Goal: Task Accomplishment & Management: Manage account settings

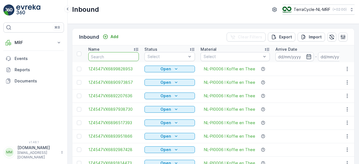
click at [127, 56] on input "text" at bounding box center [113, 56] width 51 height 9
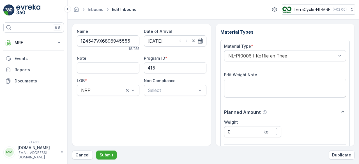
scroll to position [87, 0]
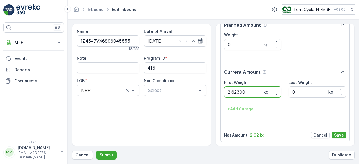
click at [96, 151] on button "Submit" at bounding box center [106, 155] width 20 height 9
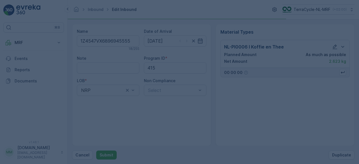
scroll to position [0, 0]
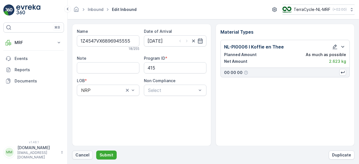
click at [84, 156] on p "Cancel" at bounding box center [83, 155] width 14 height 6
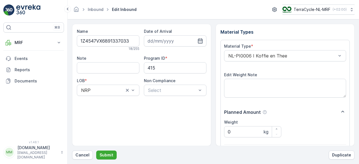
scroll to position [87, 0]
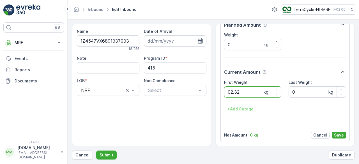
click at [96, 151] on button "Submit" at bounding box center [106, 155] width 20 height 9
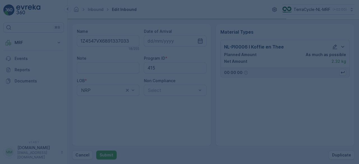
scroll to position [0, 0]
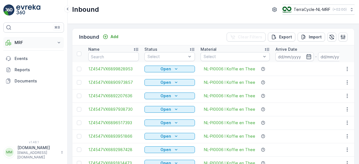
click at [60, 43] on icon at bounding box center [59, 43] width 6 height 6
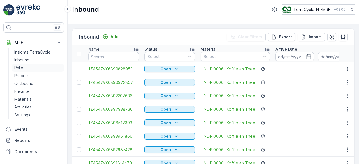
click at [20, 69] on p "Pallet" at bounding box center [19, 68] width 11 height 6
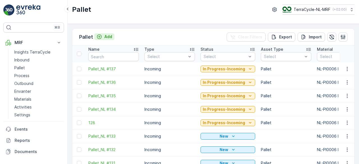
click at [111, 37] on p "Add" at bounding box center [108, 37] width 8 height 6
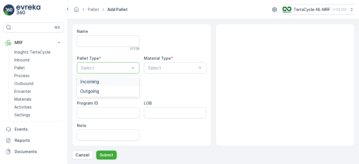
click at [120, 82] on div "Incoming" at bounding box center [108, 81] width 56 height 5
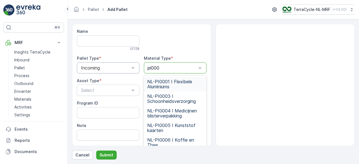
type input "pi0006"
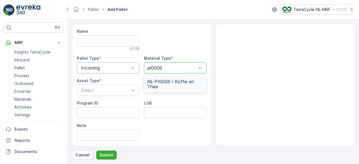
click at [174, 83] on span "NL-PI0006 I Koffie en Thee" at bounding box center [175, 84] width 56 height 10
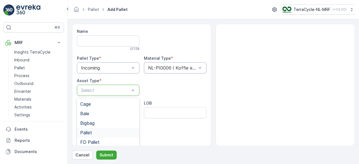
click at [95, 132] on div "Pallet" at bounding box center [108, 132] width 56 height 5
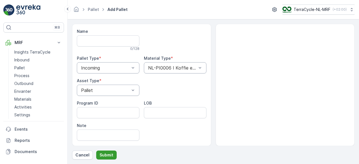
click at [109, 157] on p "Submit" at bounding box center [107, 155] width 14 height 6
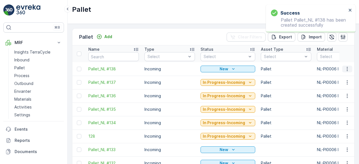
click at [346, 71] on icon "button" at bounding box center [348, 69] width 6 height 6
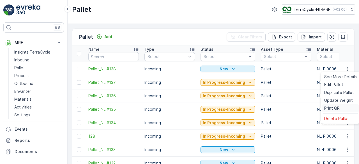
click at [334, 107] on span "Print QR" at bounding box center [332, 109] width 15 height 6
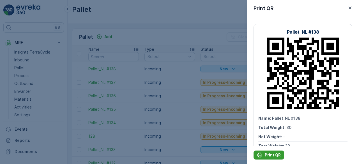
click at [271, 155] on p "Print QR" at bounding box center [273, 155] width 16 height 6
click at [179, 36] on div at bounding box center [179, 82] width 359 height 164
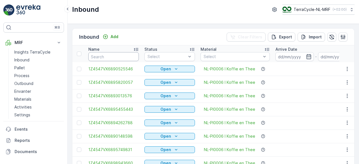
click at [123, 55] on input "text" at bounding box center [113, 56] width 51 height 9
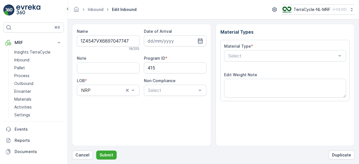
scroll to position [87, 0]
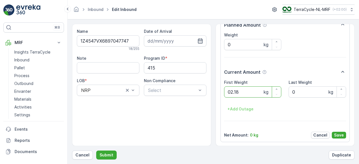
click at [96, 151] on button "Submit" at bounding box center [106, 155] width 20 height 9
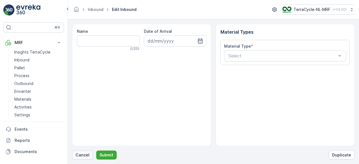
click at [80, 157] on p "Cancel" at bounding box center [83, 155] width 14 height 6
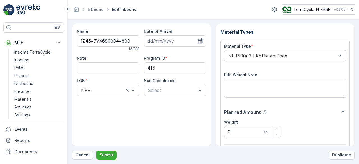
scroll to position [87, 0]
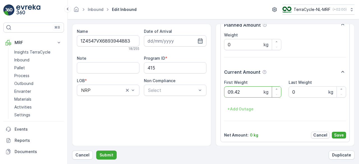
click at [96, 151] on button "Submit" at bounding box center [106, 155] width 20 height 9
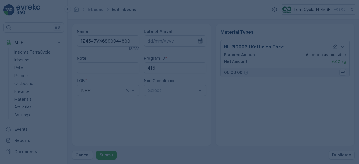
scroll to position [0, 0]
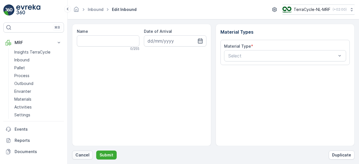
click at [81, 158] on button "Cancel" at bounding box center [82, 155] width 21 height 9
click at [86, 159] on button "Cancel" at bounding box center [82, 155] width 21 height 9
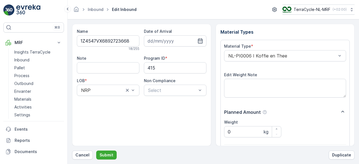
scroll to position [87, 0]
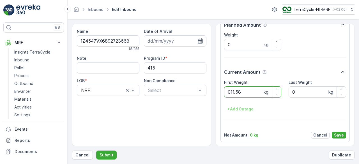
click at [96, 151] on button "Submit" at bounding box center [106, 155] width 20 height 9
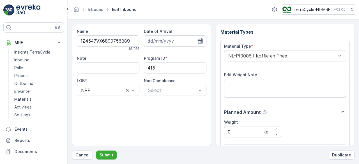
scroll to position [87, 0]
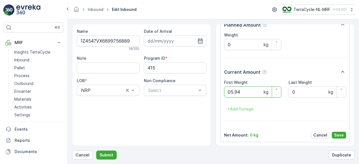
click at [96, 151] on button "Submit" at bounding box center [106, 155] width 20 height 9
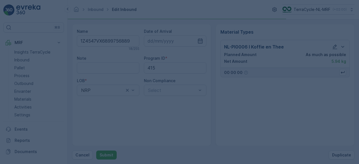
scroll to position [0, 0]
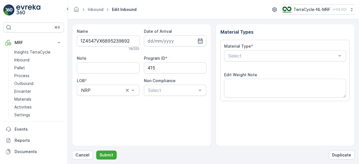
scroll to position [87, 0]
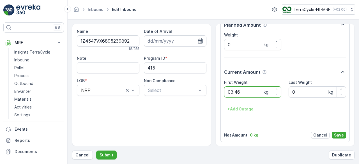
click at [96, 151] on button "Submit" at bounding box center [106, 155] width 20 height 9
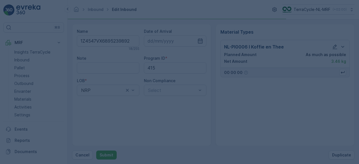
scroll to position [0, 0]
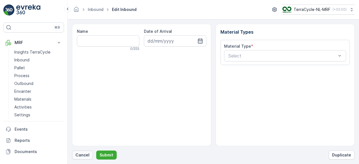
click at [79, 156] on p "Cancel" at bounding box center [83, 155] width 14 height 6
click at [81, 153] on p "Cancel" at bounding box center [83, 155] width 14 height 6
click at [82, 154] on p "Cancel" at bounding box center [83, 155] width 14 height 6
click at [82, 156] on p "Cancel" at bounding box center [83, 155] width 14 height 6
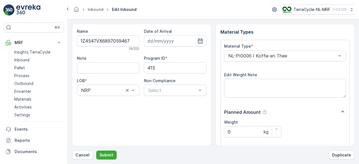
scroll to position [87, 0]
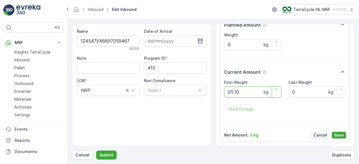
click at [96, 151] on button "Submit" at bounding box center [106, 155] width 20 height 9
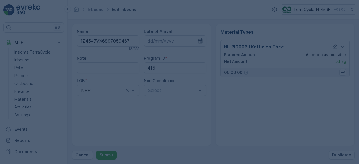
scroll to position [0, 0]
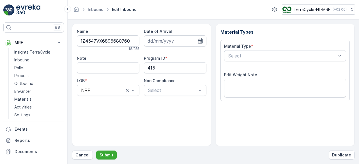
scroll to position [87, 0]
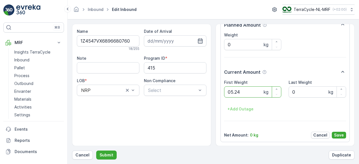
click at [96, 151] on button "Submit" at bounding box center [106, 155] width 20 height 9
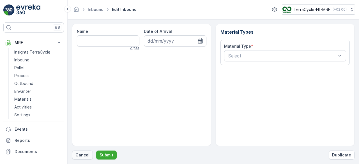
click at [88, 156] on p "Cancel" at bounding box center [83, 155] width 14 height 6
click at [83, 156] on p "Cancel" at bounding box center [83, 155] width 14 height 6
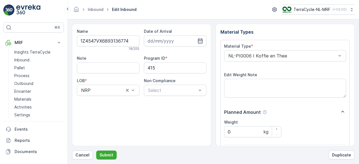
scroll to position [87, 0]
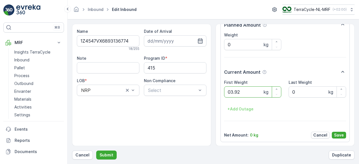
click at [96, 151] on button "Submit" at bounding box center [106, 155] width 20 height 9
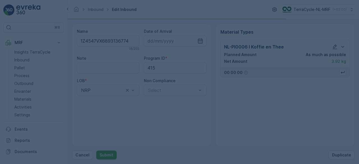
scroll to position [0, 0]
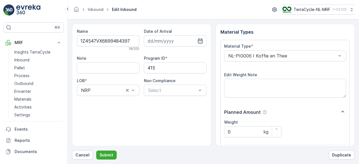
scroll to position [87, 0]
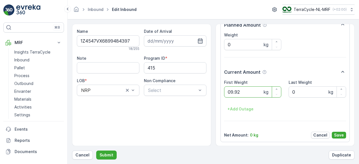
click at [96, 151] on button "Submit" at bounding box center [106, 155] width 20 height 9
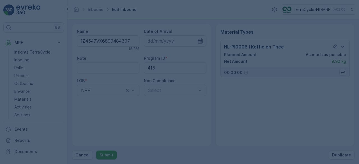
scroll to position [0, 0]
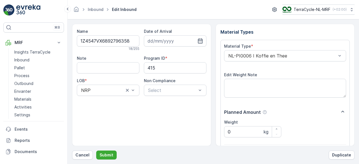
scroll to position [87, 0]
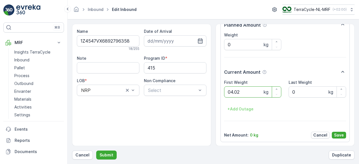
click at [96, 151] on button "Submit" at bounding box center [106, 155] width 20 height 9
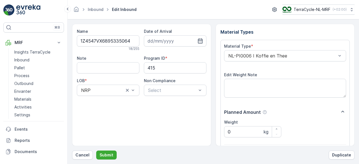
scroll to position [87, 0]
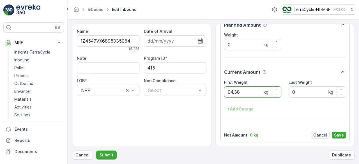
click at [96, 151] on button "Submit" at bounding box center [106, 155] width 20 height 9
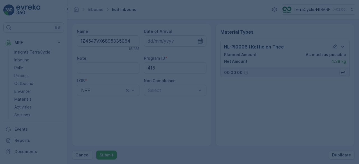
scroll to position [0, 0]
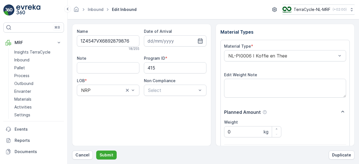
scroll to position [87, 0]
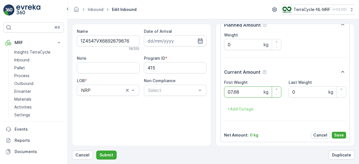
click at [96, 151] on button "Submit" at bounding box center [106, 155] width 20 height 9
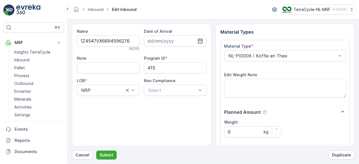
scroll to position [87, 0]
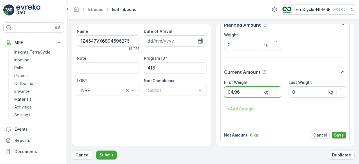
click at [96, 151] on button "Submit" at bounding box center [106, 155] width 20 height 9
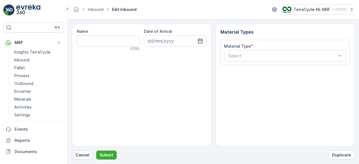
click at [83, 153] on p "Cancel" at bounding box center [83, 155] width 14 height 6
click at [86, 157] on p "Cancel" at bounding box center [83, 155] width 14 height 6
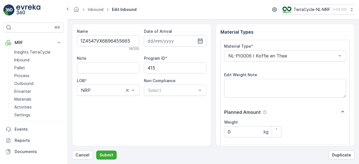
scroll to position [87, 0]
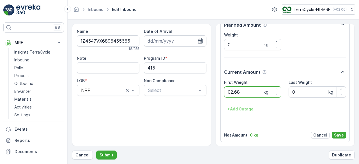
click at [96, 151] on button "Submit" at bounding box center [106, 155] width 20 height 9
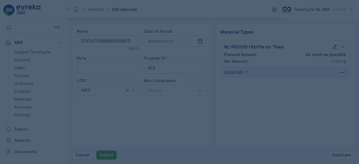
scroll to position [0, 0]
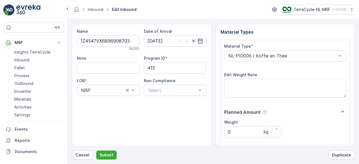
scroll to position [87, 0]
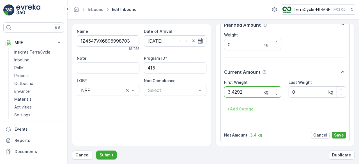
click at [96, 151] on button "Submit" at bounding box center [106, 155] width 20 height 9
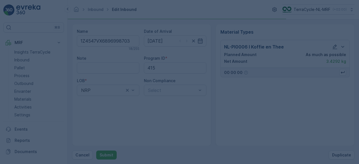
scroll to position [0, 0]
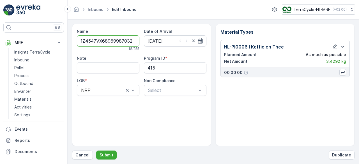
type input "1Z4547VX68969987032.92"
click at [96, 151] on button "Submit" at bounding box center [106, 155] width 20 height 9
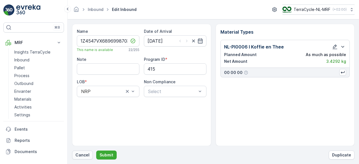
click at [84, 155] on p "Cancel" at bounding box center [83, 155] width 14 height 6
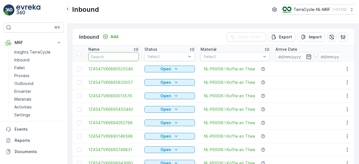
click at [117, 57] on input "text" at bounding box center [113, 56] width 51 height 9
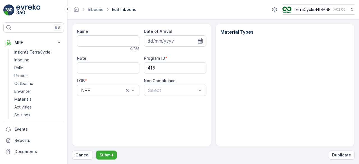
type input "1Z4547VX6896998703"
type input "[DATE]"
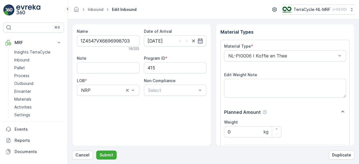
scroll to position [87, 0]
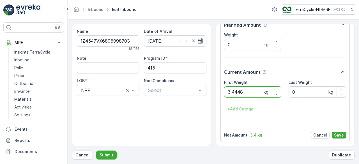
click at [96, 151] on button "Submit" at bounding box center [106, 155] width 20 height 9
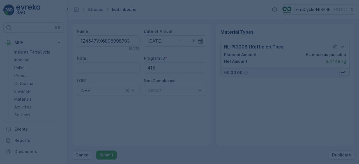
scroll to position [0, 0]
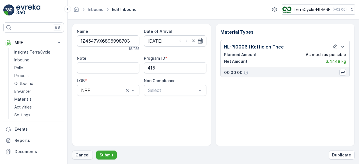
click at [79, 155] on p "Cancel" at bounding box center [83, 155] width 14 height 6
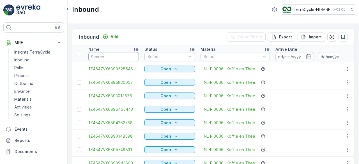
click at [109, 57] on input "text" at bounding box center [113, 56] width 51 height 9
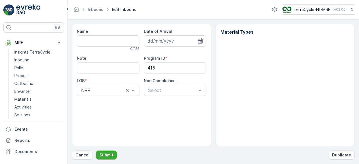
type input "1Z4547VX6896998703"
type input "[DATE]"
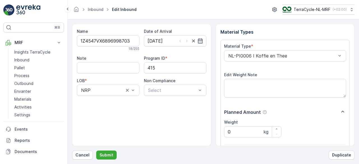
scroll to position [87, 0]
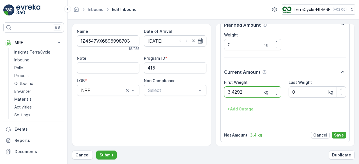
click at [96, 151] on button "Submit" at bounding box center [106, 155] width 20 height 9
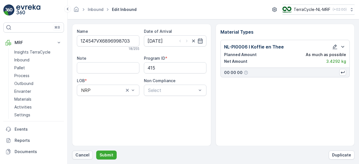
click at [83, 156] on p "Cancel" at bounding box center [83, 155] width 14 height 6
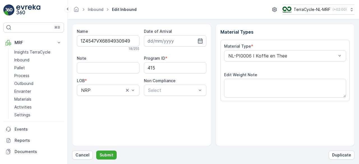
scroll to position [87, 0]
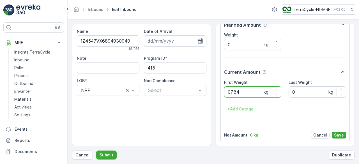
click at [96, 151] on button "Submit" at bounding box center [106, 155] width 20 height 9
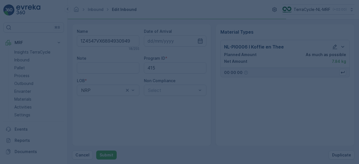
scroll to position [0, 0]
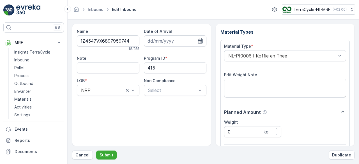
scroll to position [87, 0]
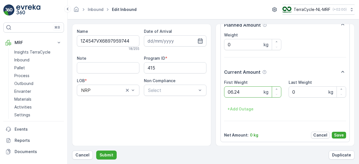
click at [96, 151] on button "Submit" at bounding box center [106, 155] width 20 height 9
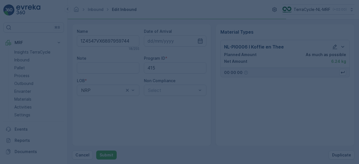
scroll to position [0, 0]
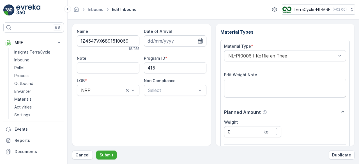
scroll to position [87, 0]
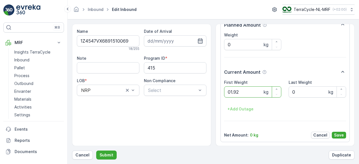
click at [96, 151] on button "Submit" at bounding box center [106, 155] width 20 height 9
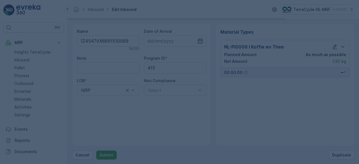
scroll to position [0, 0]
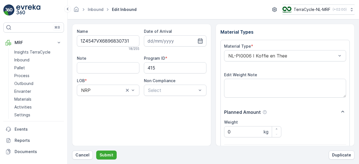
scroll to position [87, 0]
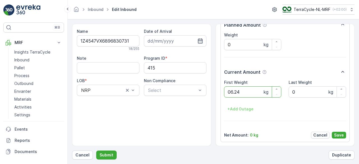
click at [96, 151] on button "Submit" at bounding box center [106, 155] width 20 height 9
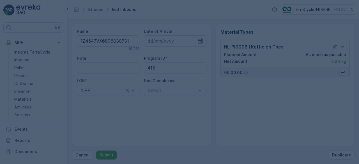
scroll to position [0, 0]
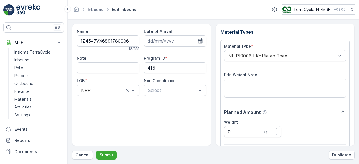
scroll to position [87, 0]
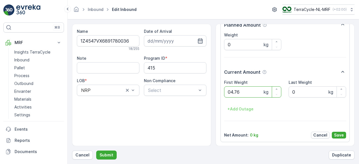
click at [96, 151] on button "Submit" at bounding box center [106, 155] width 20 height 9
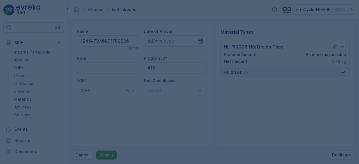
scroll to position [0, 0]
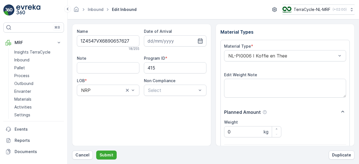
scroll to position [87, 0]
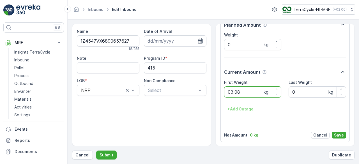
click at [96, 151] on button "Submit" at bounding box center [106, 155] width 20 height 9
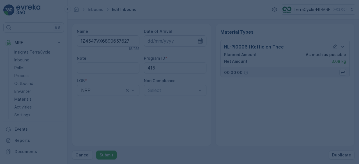
scroll to position [0, 0]
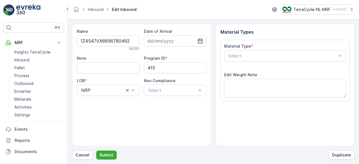
scroll to position [87, 0]
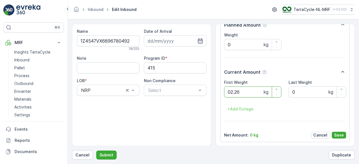
click at [96, 151] on button "Submit" at bounding box center [106, 155] width 20 height 9
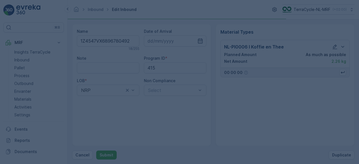
scroll to position [0, 0]
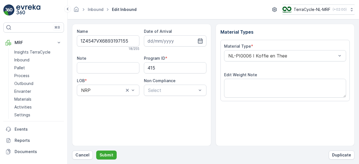
scroll to position [87, 0]
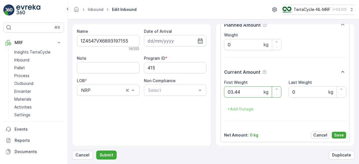
click at [96, 151] on button "Submit" at bounding box center [106, 155] width 20 height 9
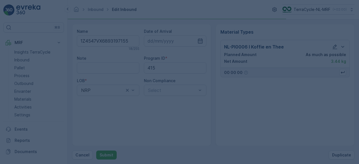
scroll to position [0, 0]
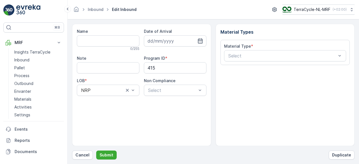
type input "1Z4547VX6894610302"
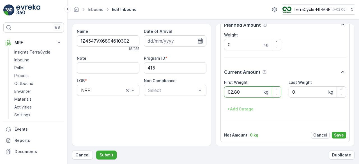
click at [96, 151] on button "Submit" at bounding box center [106, 155] width 20 height 9
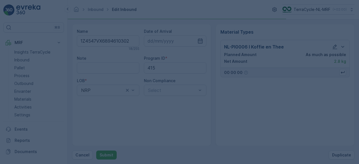
scroll to position [0, 0]
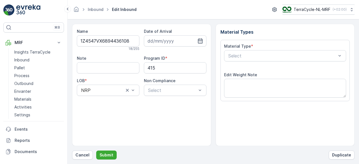
scroll to position [87, 0]
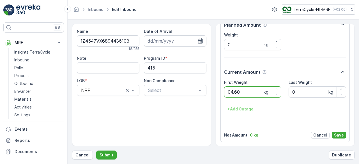
click at [96, 151] on button "Submit" at bounding box center [106, 155] width 20 height 9
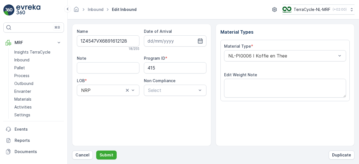
scroll to position [87, 0]
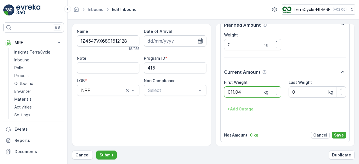
click at [96, 151] on button "Submit" at bounding box center [106, 155] width 20 height 9
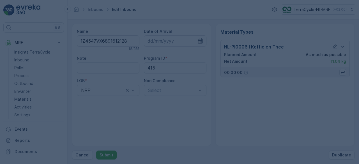
scroll to position [0, 0]
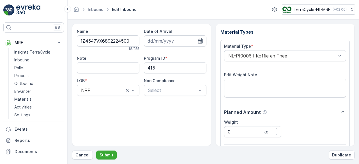
scroll to position [87, 0]
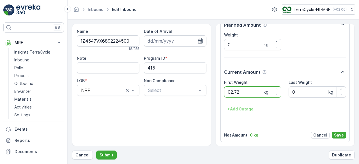
click at [96, 151] on button "Submit" at bounding box center [106, 155] width 20 height 9
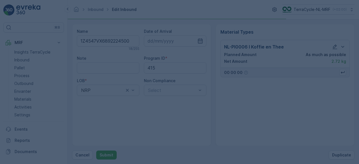
scroll to position [0, 0]
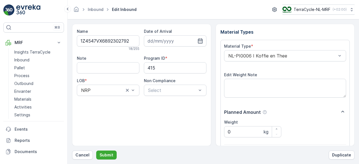
scroll to position [87, 0]
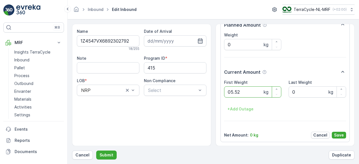
click at [96, 151] on button "Submit" at bounding box center [106, 155] width 20 height 9
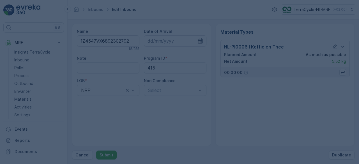
scroll to position [0, 0]
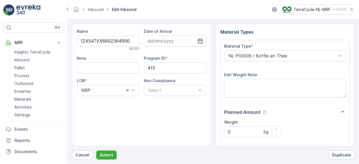
scroll to position [87, 0]
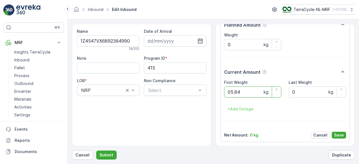
click at [96, 151] on button "Submit" at bounding box center [106, 155] width 20 height 9
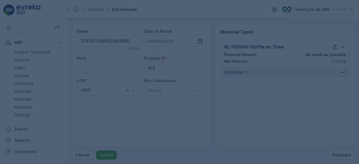
scroll to position [0, 0]
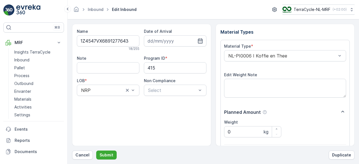
scroll to position [87, 0]
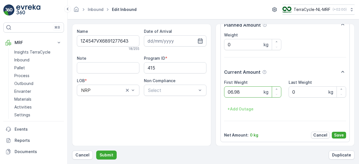
click at [96, 151] on button "Submit" at bounding box center [106, 155] width 20 height 9
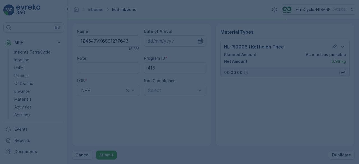
scroll to position [0, 0]
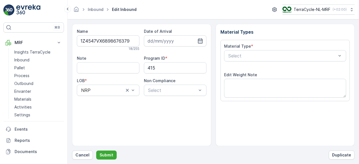
scroll to position [87, 0]
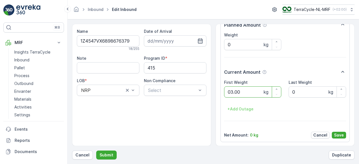
click at [96, 151] on button "Submit" at bounding box center [106, 155] width 20 height 9
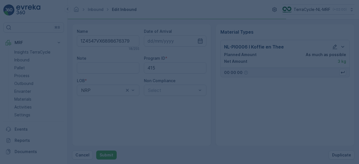
scroll to position [0, 0]
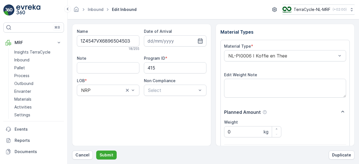
scroll to position [87, 0]
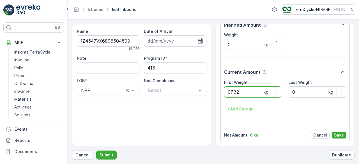
click at [96, 151] on button "Submit" at bounding box center [106, 155] width 20 height 9
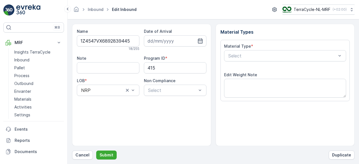
type input "[DATE]"
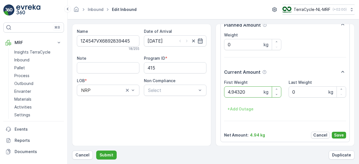
click at [96, 151] on button "Submit" at bounding box center [106, 155] width 20 height 9
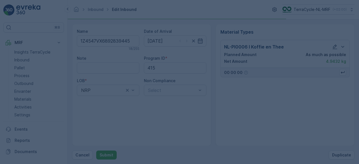
scroll to position [0, 0]
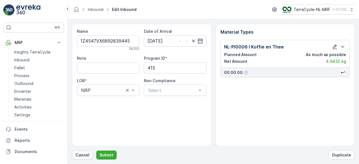
click at [81, 157] on p "Cancel" at bounding box center [83, 155] width 14 height 6
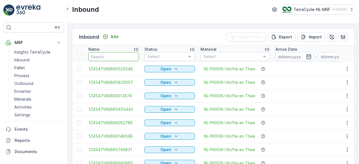
click at [116, 55] on input "text" at bounding box center [113, 56] width 51 height 9
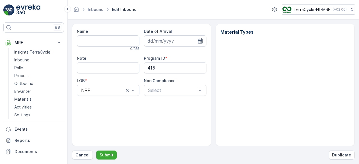
type input "1Z4547VX6892839445"
type input "[DATE]"
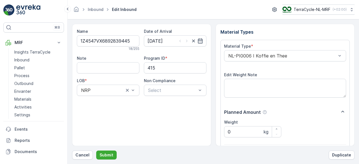
scroll to position [87, 0]
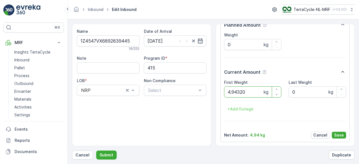
click at [96, 151] on button "Submit" at bounding box center [106, 155] width 20 height 9
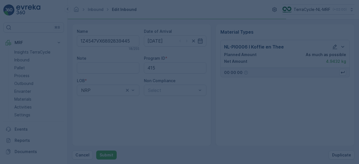
scroll to position [0, 0]
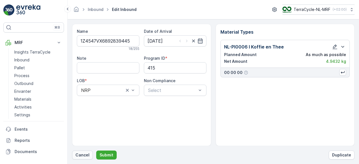
click at [79, 154] on p "Cancel" at bounding box center [83, 155] width 14 height 6
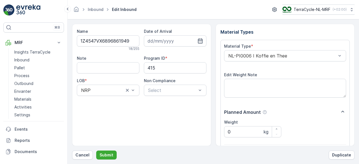
scroll to position [87, 0]
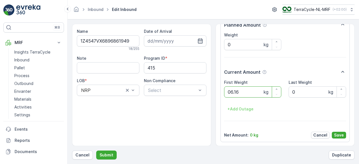
click at [96, 151] on button "Submit" at bounding box center [106, 155] width 20 height 9
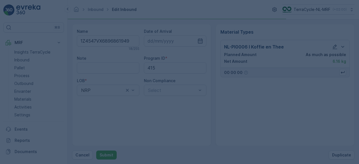
scroll to position [0, 0]
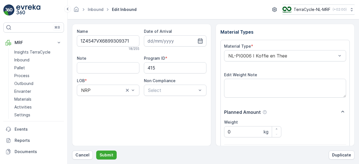
scroll to position [87, 0]
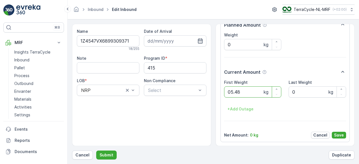
click at [96, 151] on button "Submit" at bounding box center [106, 155] width 20 height 9
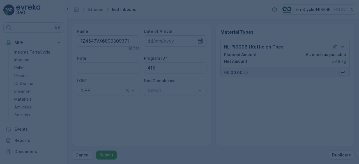
scroll to position [0, 0]
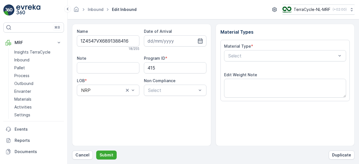
scroll to position [87, 0]
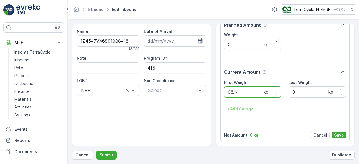
click at [96, 151] on button "Submit" at bounding box center [106, 155] width 20 height 9
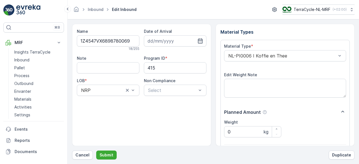
scroll to position [87, 0]
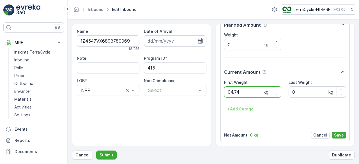
click at [96, 151] on button "Submit" at bounding box center [106, 155] width 20 height 9
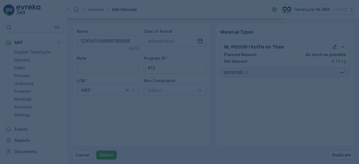
scroll to position [0, 0]
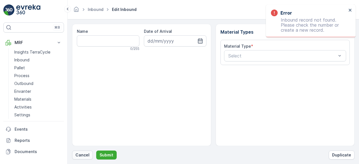
click at [83, 154] on p "Cancel" at bounding box center [83, 155] width 14 height 6
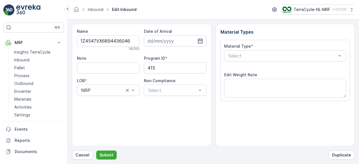
type input "[DATE]"
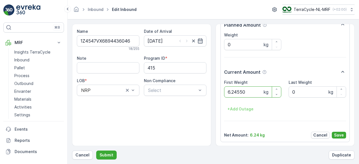
click at [96, 151] on button "Submit" at bounding box center [106, 155] width 20 height 9
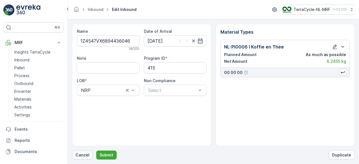
click at [81, 153] on p "Cancel" at bounding box center [83, 155] width 14 height 6
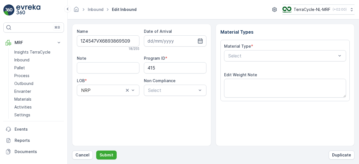
scroll to position [87, 0]
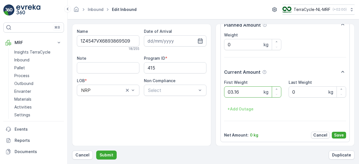
click at [96, 151] on button "Submit" at bounding box center [106, 155] width 20 height 9
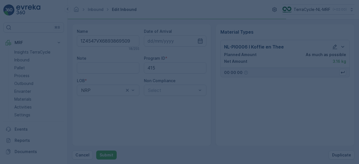
scroll to position [0, 0]
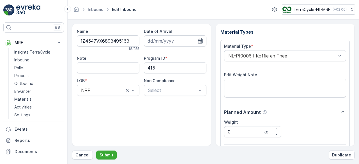
scroll to position [87, 0]
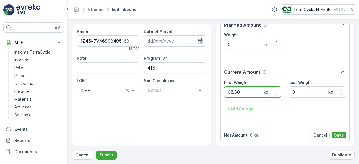
click at [96, 151] on button "Submit" at bounding box center [106, 155] width 20 height 9
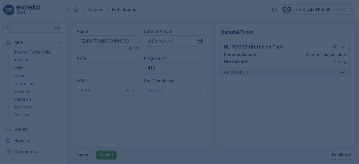
scroll to position [0, 0]
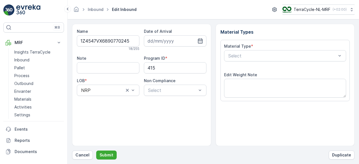
scroll to position [87, 0]
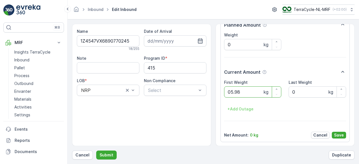
click at [96, 151] on button "Submit" at bounding box center [106, 155] width 20 height 9
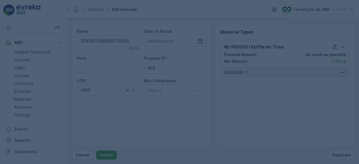
scroll to position [0, 0]
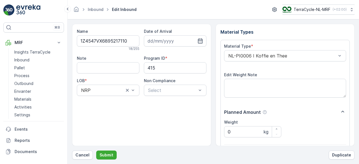
scroll to position [87, 0]
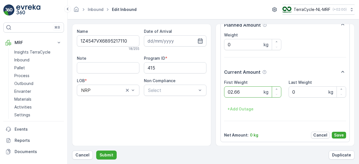
click at [96, 151] on button "Submit" at bounding box center [106, 155] width 20 height 9
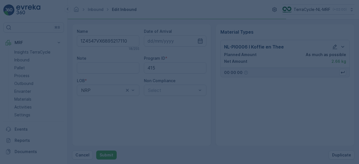
scroll to position [0, 0]
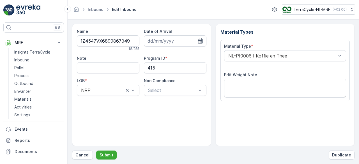
scroll to position [87, 0]
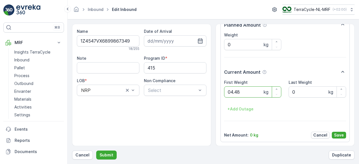
click at [96, 151] on button "Submit" at bounding box center [106, 155] width 20 height 9
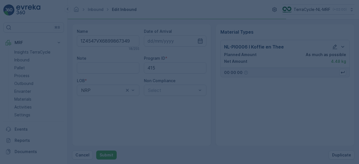
scroll to position [0, 0]
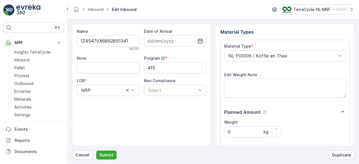
scroll to position [87, 0]
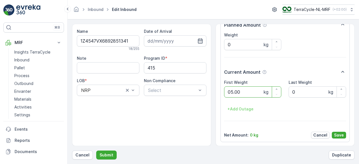
click at [96, 151] on button "Submit" at bounding box center [106, 155] width 20 height 9
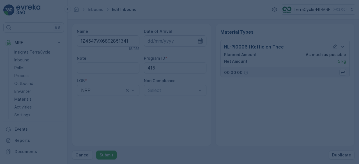
scroll to position [0, 0]
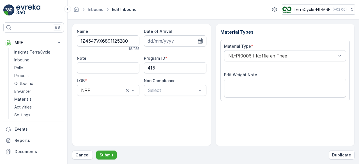
scroll to position [87, 0]
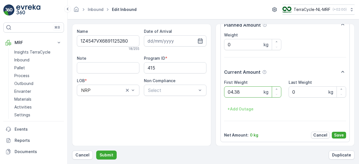
click at [96, 151] on button "Submit" at bounding box center [106, 155] width 20 height 9
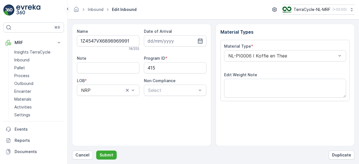
scroll to position [87, 0]
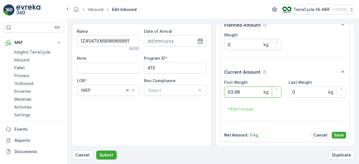
click at [96, 151] on button "Submit" at bounding box center [106, 155] width 20 height 9
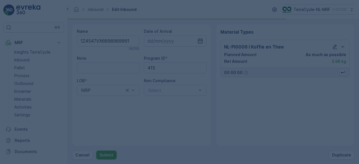
scroll to position [0, 0]
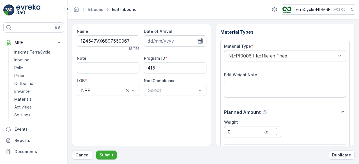
scroll to position [87, 0]
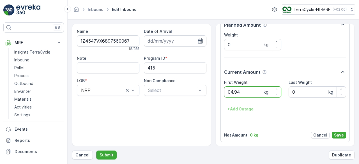
click at [96, 151] on button "Submit" at bounding box center [106, 155] width 20 height 9
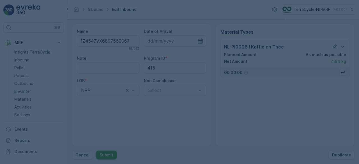
scroll to position [0, 0]
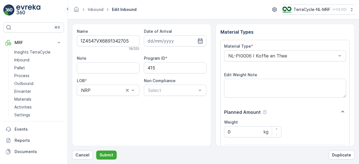
scroll to position [87, 0]
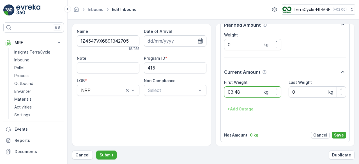
click at [96, 151] on button "Submit" at bounding box center [106, 155] width 20 height 9
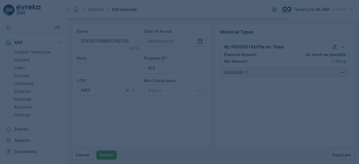
scroll to position [0, 0]
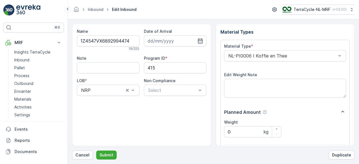
scroll to position [87, 0]
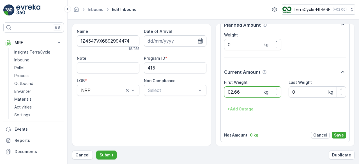
click at [96, 151] on button "Submit" at bounding box center [106, 155] width 20 height 9
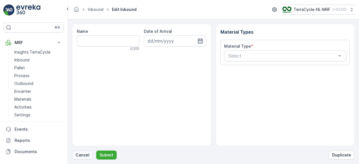
click at [85, 159] on button "Cancel" at bounding box center [82, 155] width 21 height 9
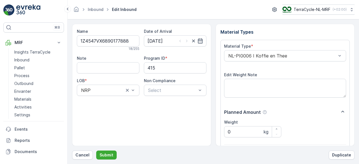
scroll to position [87, 0]
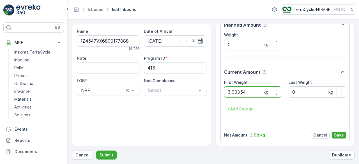
click at [96, 151] on button "Submit" at bounding box center [106, 155] width 20 height 9
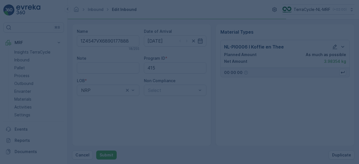
scroll to position [0, 0]
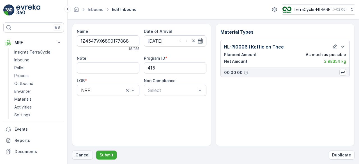
click at [85, 158] on p "Cancel" at bounding box center [83, 155] width 14 height 6
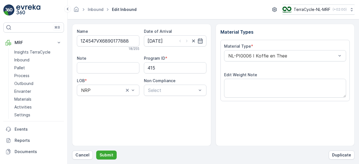
scroll to position [87, 0]
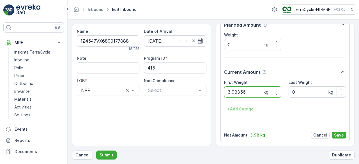
click at [96, 151] on button "Submit" at bounding box center [106, 155] width 20 height 9
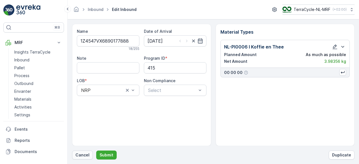
click at [82, 154] on p "Cancel" at bounding box center [83, 155] width 14 height 6
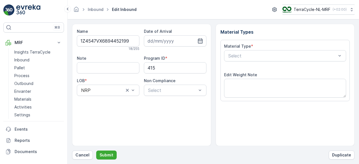
scroll to position [87, 0]
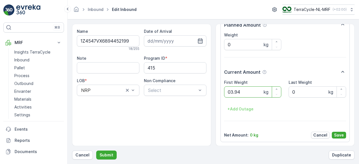
click at [96, 151] on button "Submit" at bounding box center [106, 155] width 20 height 9
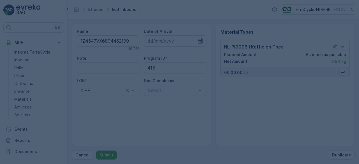
scroll to position [0, 0]
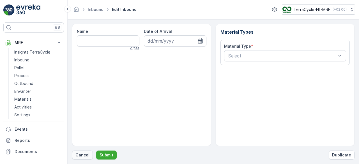
click at [79, 156] on p "Cancel" at bounding box center [83, 155] width 14 height 6
click at [88, 155] on p "Cancel" at bounding box center [83, 155] width 14 height 6
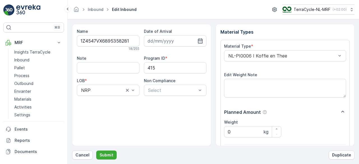
scroll to position [87, 0]
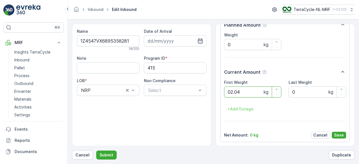
click at [96, 151] on button "Submit" at bounding box center [106, 155] width 20 height 9
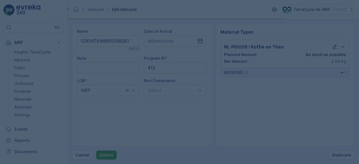
scroll to position [0, 0]
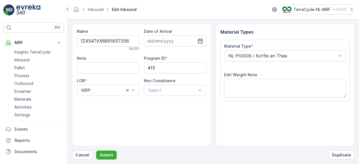
scroll to position [87, 0]
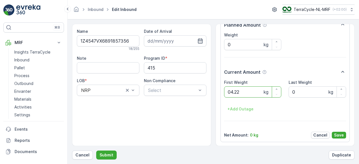
click at [96, 151] on button "Submit" at bounding box center [106, 155] width 20 height 9
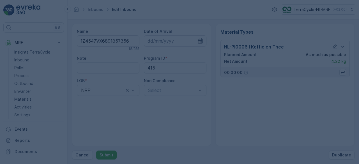
scroll to position [0, 0]
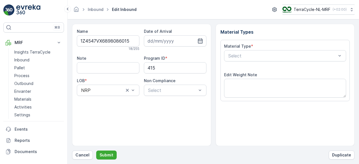
scroll to position [87, 0]
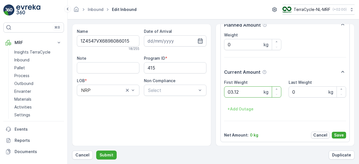
click at [96, 151] on button "Submit" at bounding box center [106, 155] width 20 height 9
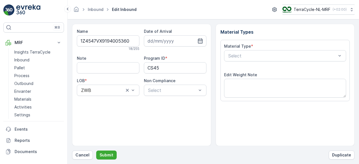
scroll to position [87, 0]
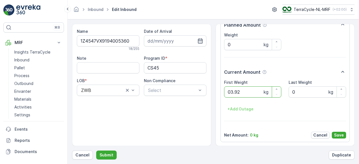
click at [96, 151] on button "Submit" at bounding box center [106, 155] width 20 height 9
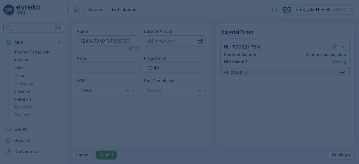
scroll to position [0, 0]
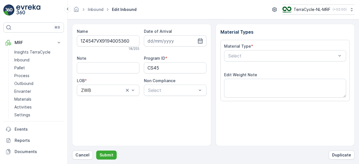
type input "[DATE]"
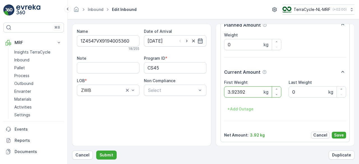
click at [96, 151] on button "Submit" at bounding box center [106, 155] width 20 height 9
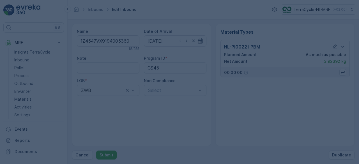
scroll to position [0, 0]
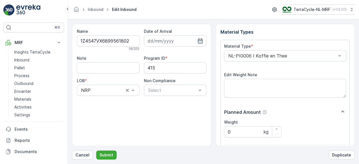
scroll to position [87, 0]
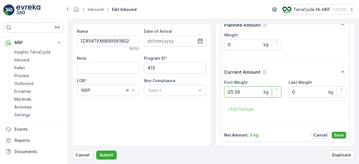
click at [96, 151] on button "Submit" at bounding box center [106, 155] width 20 height 9
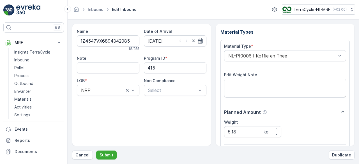
scroll to position [87, 0]
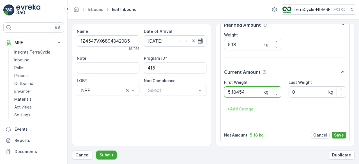
click at [96, 151] on button "Submit" at bounding box center [106, 155] width 20 height 9
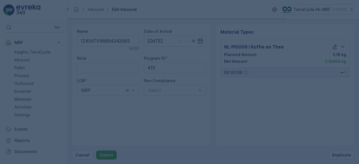
scroll to position [0, 0]
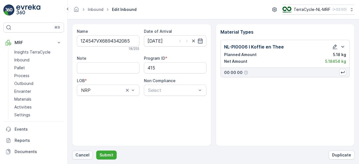
click at [85, 158] on p "Cancel" at bounding box center [83, 155] width 14 height 6
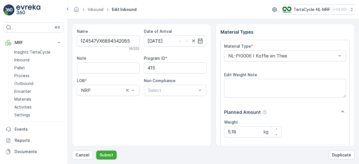
scroll to position [87, 0]
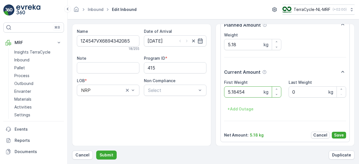
click at [96, 151] on button "Submit" at bounding box center [106, 155] width 20 height 9
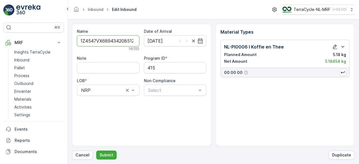
type input "1Z4547VX68943420851Z4547VX6899232962"
click at [96, 151] on button "Submit" at bounding box center [106, 155] width 20 height 9
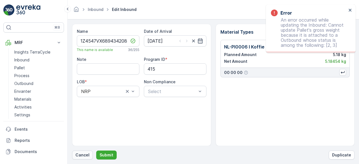
click at [78, 157] on p "Cancel" at bounding box center [83, 155] width 14 height 6
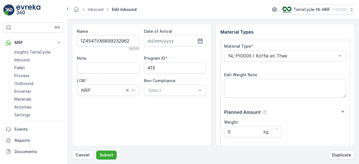
scroll to position [87, 0]
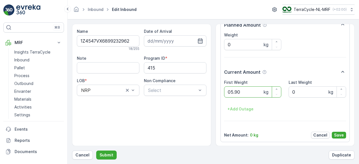
click at [96, 151] on button "Submit" at bounding box center [106, 155] width 20 height 9
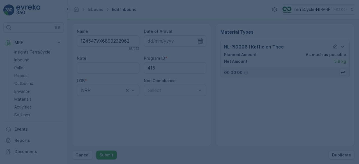
scroll to position [0, 0]
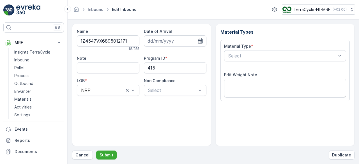
scroll to position [87, 0]
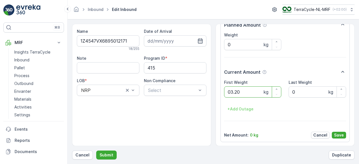
click at [96, 151] on button "Submit" at bounding box center [106, 155] width 20 height 9
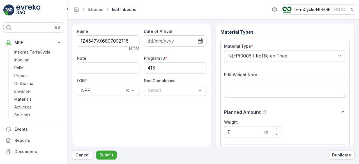
scroll to position [87, 0]
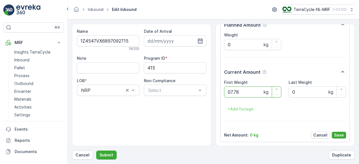
click at [96, 151] on button "Submit" at bounding box center [106, 155] width 20 height 9
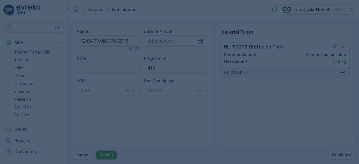
scroll to position [0, 0]
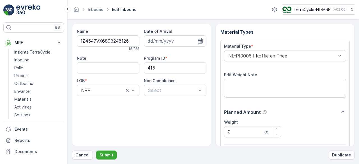
scroll to position [87, 0]
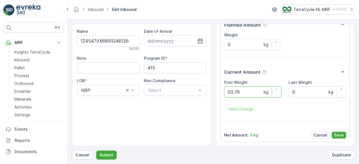
click at [96, 151] on button "Submit" at bounding box center [106, 155] width 20 height 9
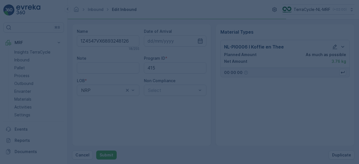
scroll to position [0, 0]
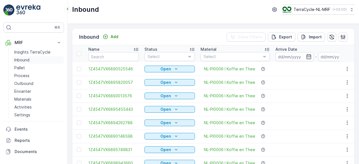
click at [20, 59] on p "Inbound" at bounding box center [21, 60] width 15 height 6
click at [33, 51] on p "Insights TerraCycle" at bounding box center [32, 52] width 36 height 6
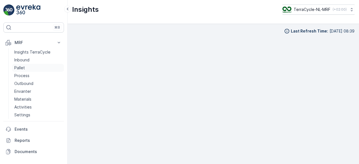
click at [21, 66] on p "Pallet" at bounding box center [19, 68] width 11 height 6
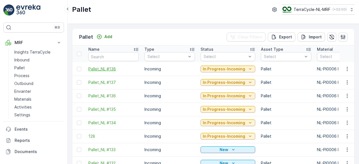
click at [108, 69] on span "Pallet_NL #138" at bounding box center [113, 69] width 51 height 6
click at [20, 69] on p "Pallet" at bounding box center [19, 68] width 11 height 6
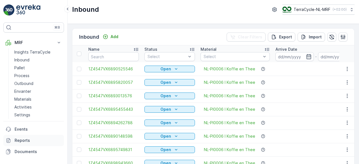
click at [40, 143] on p "Reports" at bounding box center [38, 141] width 47 height 6
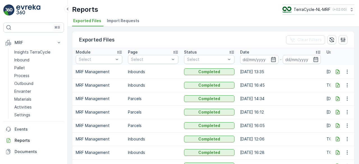
scroll to position [0, 3]
click at [167, 113] on td "Parcels" at bounding box center [154, 112] width 56 height 13
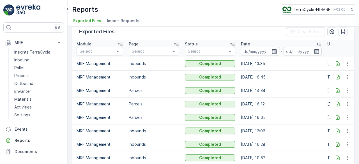
scroll to position [8, 0]
click at [163, 67] on td "Inbounds" at bounding box center [154, 63] width 56 height 13
click at [24, 154] on p "Documents" at bounding box center [38, 152] width 47 height 6
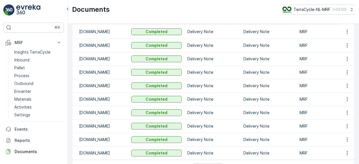
scroll to position [56, 0]
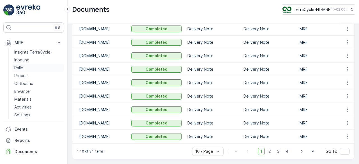
click at [22, 67] on p "Pallet" at bounding box center [19, 68] width 11 height 6
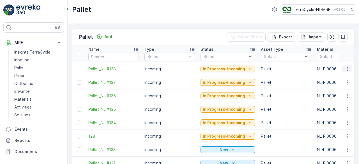
click at [348, 71] on icon "button" at bounding box center [348, 69] width 6 height 6
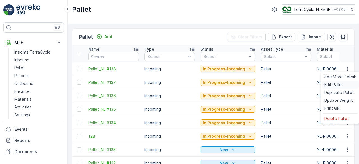
click at [330, 86] on span "Edit Pallet" at bounding box center [334, 85] width 19 height 6
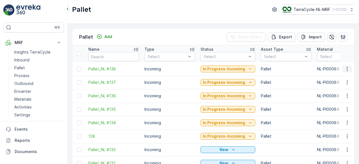
click at [346, 68] on icon "button" at bounding box center [348, 69] width 6 height 6
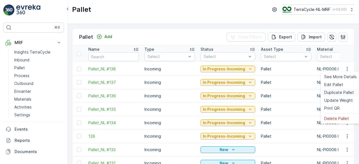
click at [337, 91] on span "Duplicate Pallet" at bounding box center [340, 93] width 30 height 6
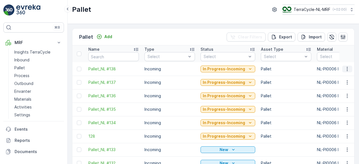
click at [345, 69] on icon "button" at bounding box center [348, 69] width 6 height 6
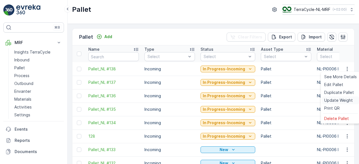
click at [341, 100] on span "Update Weight" at bounding box center [339, 101] width 29 height 6
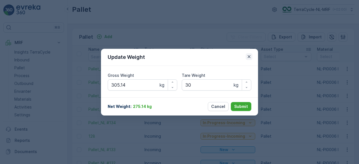
click at [250, 57] on icon "button" at bounding box center [250, 57] width 6 height 6
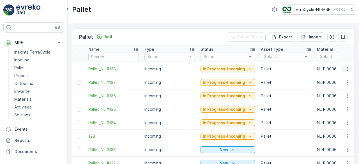
click at [346, 70] on icon "button" at bounding box center [348, 69] width 6 height 6
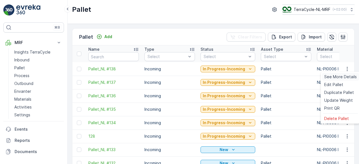
click at [332, 77] on span "See More Details" at bounding box center [341, 77] width 33 height 6
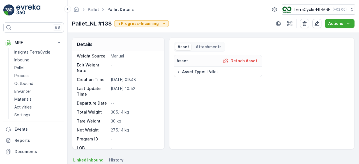
scroll to position [35, 0]
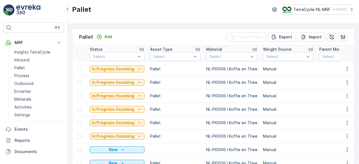
scroll to position [0, 111]
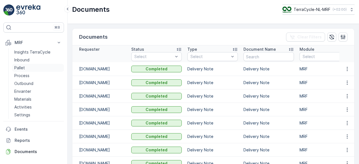
click at [20, 64] on link "Pallet" at bounding box center [38, 68] width 52 height 8
click at [21, 66] on p "Pallet" at bounding box center [19, 68] width 11 height 6
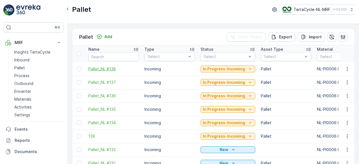
click at [109, 70] on span "Pallet_NL #138" at bounding box center [113, 69] width 51 height 6
click at [346, 68] on icon "button" at bounding box center [348, 69] width 6 height 6
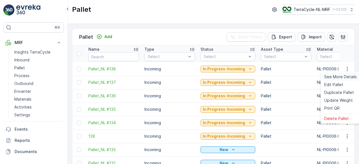
click at [341, 77] on span "See More Details" at bounding box center [341, 77] width 33 height 6
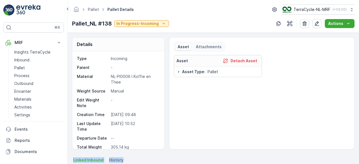
drag, startPoint x: 217, startPoint y: 147, endPoint x: 215, endPoint y: 171, distance: 24.3
click at [215, 164] on html "⌘B MRF Insights TerraCycle Inbound Pallet Process Outbound Envanter Materials A…" at bounding box center [179, 82] width 359 height 164
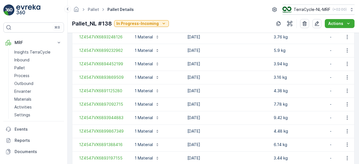
scroll to position [738, 0]
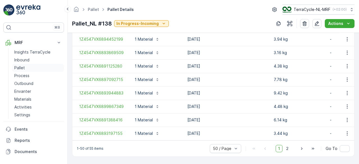
click at [19, 67] on p "Pallet" at bounding box center [19, 68] width 11 height 6
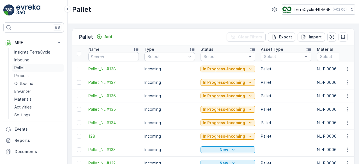
click at [21, 67] on p "Pallet" at bounding box center [19, 68] width 11 height 6
click at [103, 37] on div "Add" at bounding box center [105, 37] width 16 height 6
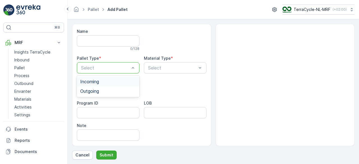
click at [125, 82] on div "Incoming" at bounding box center [108, 81] width 56 height 5
click at [186, 66] on div at bounding box center [173, 67] width 50 height 5
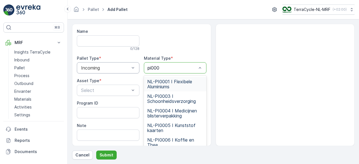
type input "pi0006"
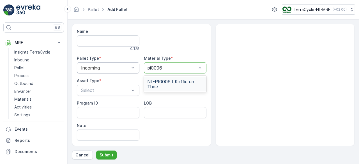
click at [177, 81] on span "NL-PI0006 I Koffie en Thee" at bounding box center [175, 84] width 56 height 10
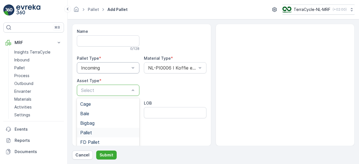
click at [104, 134] on div "Pallet" at bounding box center [108, 132] width 56 height 5
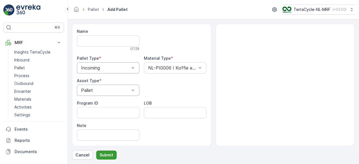
click at [105, 156] on p "Submit" at bounding box center [107, 155] width 14 height 6
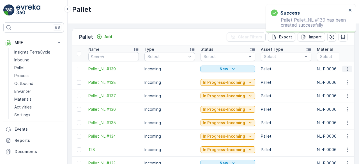
click at [347, 69] on icon "button" at bounding box center [348, 69] width 6 height 6
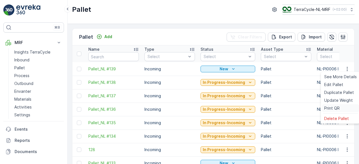
click at [330, 108] on span "Print QR" at bounding box center [332, 109] width 15 height 6
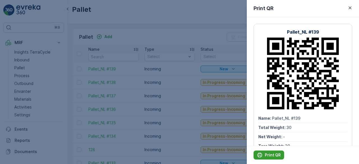
click at [268, 156] on p "Print QR" at bounding box center [273, 155] width 16 height 6
click at [189, 110] on div at bounding box center [179, 82] width 359 height 164
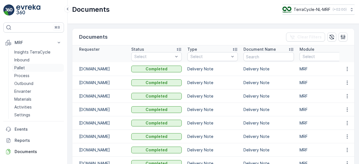
click at [17, 67] on p "Pallet" at bounding box center [19, 68] width 11 height 6
click at [46, 51] on p "Insights TerraCycle" at bounding box center [32, 52] width 36 height 6
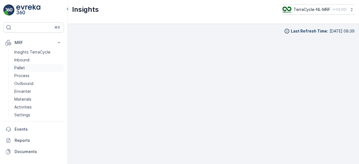
click at [20, 67] on p "Pallet" at bounding box center [19, 68] width 11 height 6
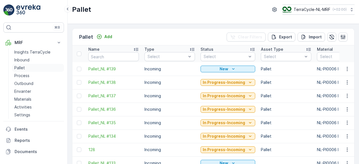
click at [20, 67] on p "Pallet" at bounding box center [19, 68] width 11 height 6
click at [345, 69] on icon "button" at bounding box center [348, 69] width 6 height 6
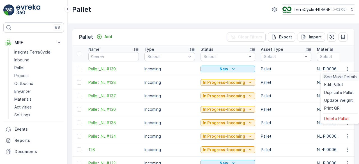
click at [342, 78] on span "See More Details" at bounding box center [341, 77] width 33 height 6
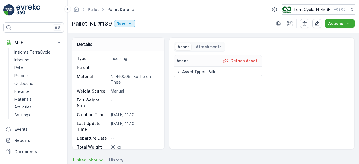
click at [293, 118] on div "Asset Detach Asset Asset Type : Pallet" at bounding box center [262, 100] width 176 height 90
click at [250, 99] on div "Asset Detach Asset Asset Type : Pallet" at bounding box center [262, 100] width 176 height 90
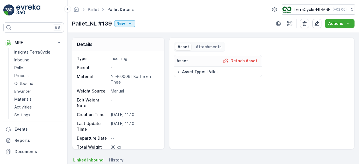
click at [165, 127] on div "Details Type Incoming Parent - Material NL-PI0006 I Koffie en Thee Weight Sourc…" at bounding box center [213, 93] width 283 height 112
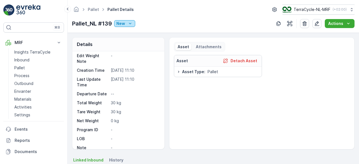
click at [131, 23] on icon "New" at bounding box center [130, 24] width 6 height 6
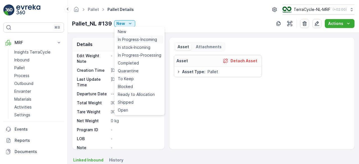
click at [137, 42] on div "In Progress-Incoming" at bounding box center [140, 40] width 48 height 8
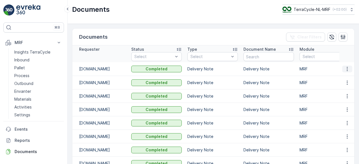
click at [345, 70] on icon "button" at bounding box center [348, 69] width 6 height 6
click at [22, 69] on p "Pallet" at bounding box center [19, 68] width 11 height 6
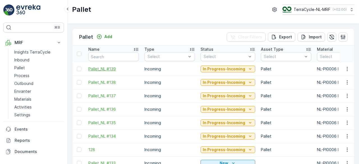
click at [97, 68] on span "Pallet_NL #139" at bounding box center [113, 69] width 51 height 6
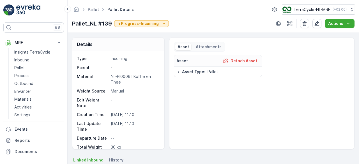
click at [99, 159] on span "Linked Inbound" at bounding box center [88, 161] width 30 height 6
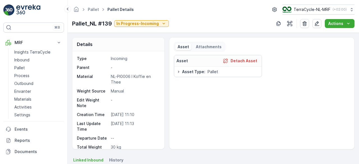
click at [164, 131] on div "Type Incoming Parent - Material NL-PI0006 I Koffie en Thee Weight Source Manual…" at bounding box center [118, 100] width 92 height 98
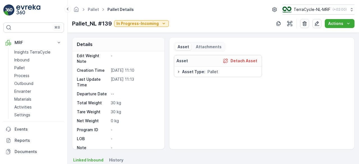
click at [184, 47] on p "Asset" at bounding box center [184, 47] width 12 height 6
click at [200, 46] on p "Attachments" at bounding box center [209, 47] width 26 height 6
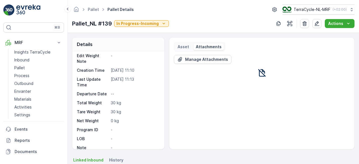
click at [200, 46] on p "Attachments" at bounding box center [209, 47] width 26 height 6
click at [183, 46] on p "Asset" at bounding box center [184, 47] width 12 height 6
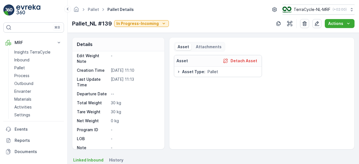
click at [183, 46] on p "Asset" at bounding box center [184, 47] width 12 height 6
click at [177, 71] on icon at bounding box center [179, 72] width 4 height 4
click at [142, 25] on p "In Progress-Incoming" at bounding box center [138, 24] width 42 height 6
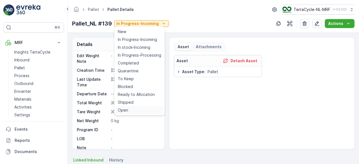
click at [131, 109] on div "Open" at bounding box center [140, 110] width 48 height 8
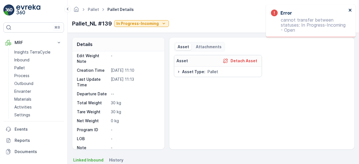
click at [349, 9] on icon "close" at bounding box center [350, 10] width 3 height 3
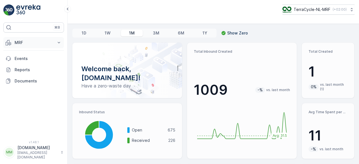
click at [58, 42] on icon at bounding box center [59, 42] width 3 height 1
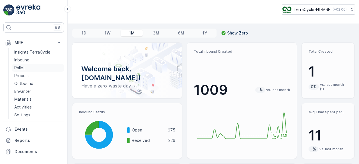
click at [19, 66] on p "Pallet" at bounding box center [19, 68] width 11 height 6
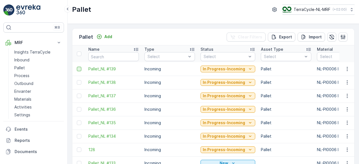
click at [79, 70] on div at bounding box center [79, 69] width 4 height 4
click at [77, 67] on input "checkbox" at bounding box center [77, 67] width 0 height 0
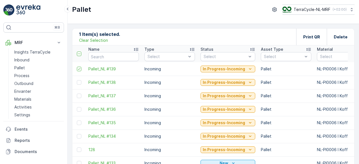
click at [90, 41] on p "Clear Selection" at bounding box center [93, 41] width 29 height 6
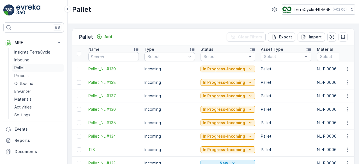
click at [20, 66] on p "Pallet" at bounding box center [19, 68] width 11 height 6
drag, startPoint x: 21, startPoint y: 2, endPoint x: 25, endPoint y: 61, distance: 59.3
click at [25, 61] on p "Inbound" at bounding box center [21, 60] width 15 height 6
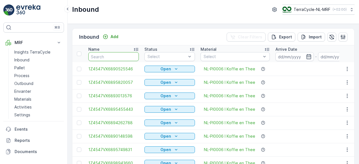
click at [113, 55] on input "text" at bounding box center [113, 56] width 51 height 9
click at [21, 70] on p "Pallet" at bounding box center [19, 68] width 11 height 6
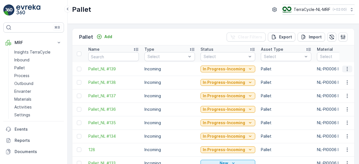
click at [347, 67] on icon "button" at bounding box center [347, 69] width 1 height 4
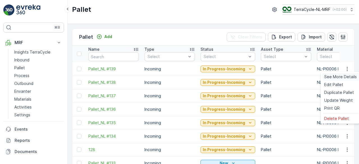
click at [342, 77] on span "See More Details" at bounding box center [341, 77] width 33 height 6
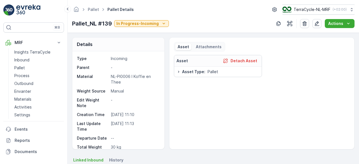
click at [165, 140] on div "Details Type Incoming Parent - Material NL-PI0006 I Koffie en Thee Weight Sourc…" at bounding box center [213, 93] width 283 height 112
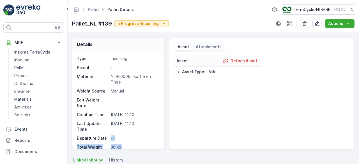
drag, startPoint x: 165, startPoint y: 140, endPoint x: 162, endPoint y: 136, distance: 5.3
click at [162, 136] on div "Details Type Incoming Parent - Material NL-PI0006 I Koffie en Thee Weight Sourc…" at bounding box center [213, 93] width 283 height 112
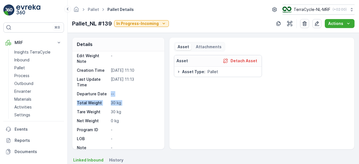
scroll to position [44, 0]
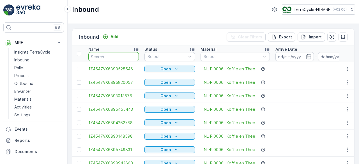
click at [110, 55] on input "text" at bounding box center [113, 56] width 51 height 9
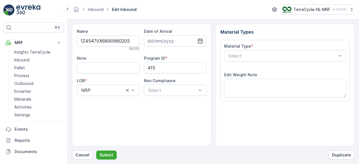
scroll to position [87, 0]
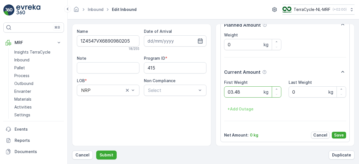
click at [96, 151] on button "Submit" at bounding box center [106, 155] width 20 height 9
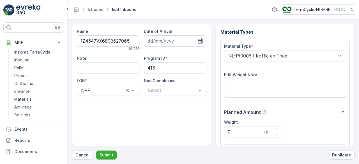
scroll to position [87, 0]
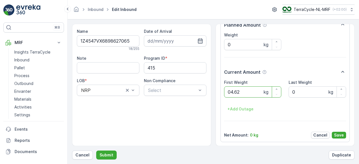
click at [96, 151] on button "Submit" at bounding box center [106, 155] width 20 height 9
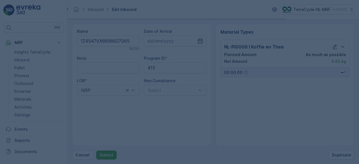
scroll to position [0, 0]
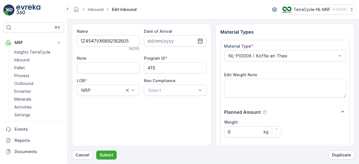
scroll to position [87, 0]
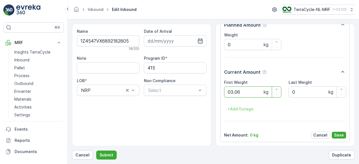
click at [96, 151] on button "Submit" at bounding box center [106, 155] width 20 height 9
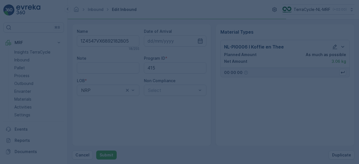
scroll to position [0, 0]
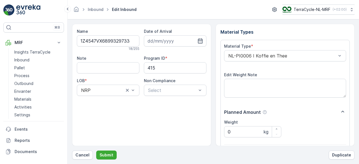
scroll to position [87, 0]
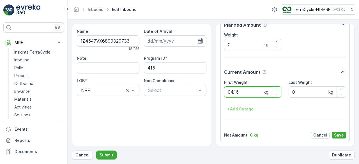
click at [96, 151] on button "Submit" at bounding box center [106, 155] width 20 height 9
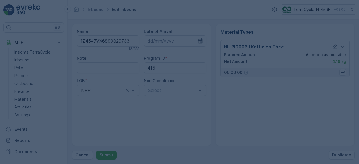
scroll to position [0, 0]
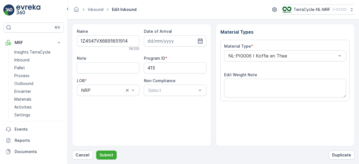
scroll to position [87, 0]
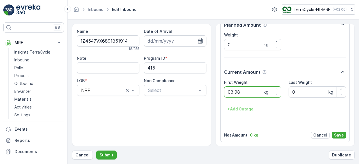
click at [96, 151] on button "Submit" at bounding box center [106, 155] width 20 height 9
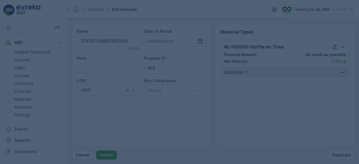
scroll to position [0, 0]
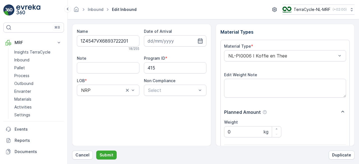
scroll to position [87, 0]
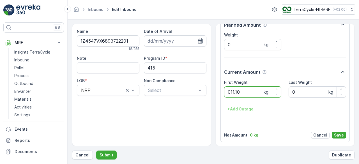
click at [96, 151] on button "Submit" at bounding box center [106, 155] width 20 height 9
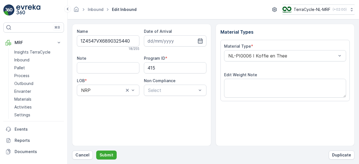
scroll to position [87, 0]
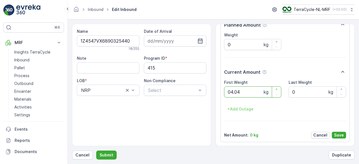
click at [96, 151] on button "Submit" at bounding box center [106, 155] width 20 height 9
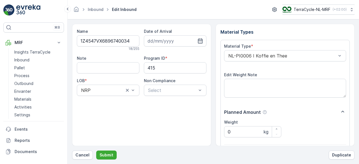
scroll to position [87, 0]
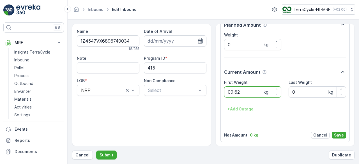
click at [96, 151] on button "Submit" at bounding box center [106, 155] width 20 height 9
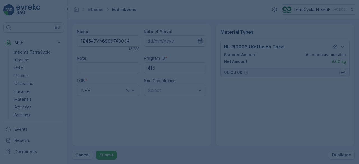
scroll to position [0, 0]
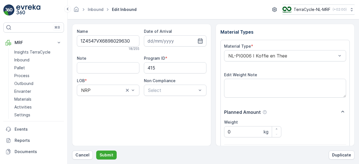
scroll to position [87, 0]
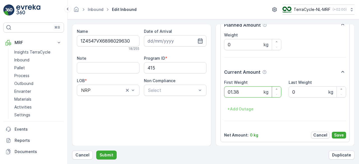
click at [96, 151] on button "Submit" at bounding box center [106, 155] width 20 height 9
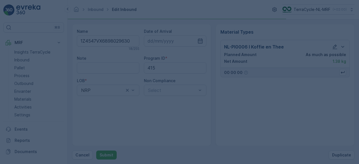
scroll to position [0, 0]
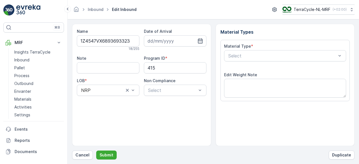
scroll to position [87, 0]
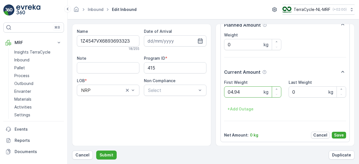
click at [96, 151] on button "Submit" at bounding box center [106, 155] width 20 height 9
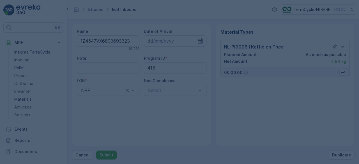
scroll to position [0, 0]
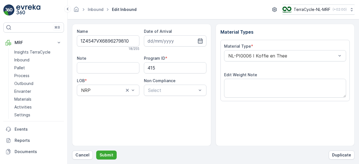
scroll to position [87, 0]
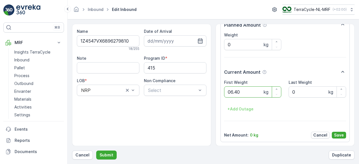
click at [96, 151] on button "Submit" at bounding box center [106, 155] width 20 height 9
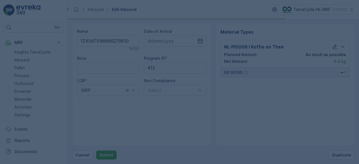
scroll to position [0, 0]
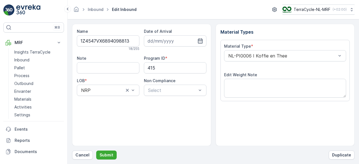
scroll to position [87, 0]
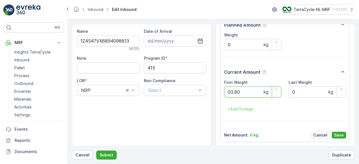
click at [96, 151] on button "Submit" at bounding box center [106, 155] width 20 height 9
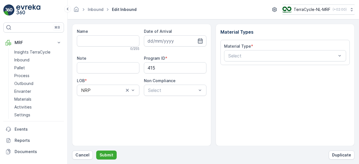
type input "1Z4547VX6897608784"
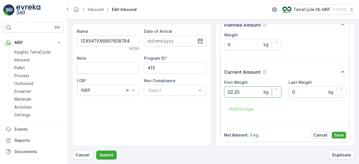
click at [96, 151] on button "Submit" at bounding box center [106, 155] width 20 height 9
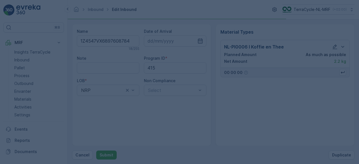
scroll to position [0, 0]
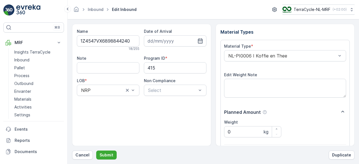
scroll to position [87, 0]
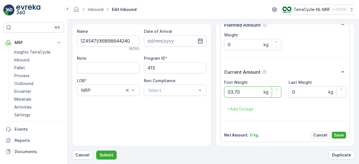
click at [96, 151] on button "Submit" at bounding box center [106, 155] width 20 height 9
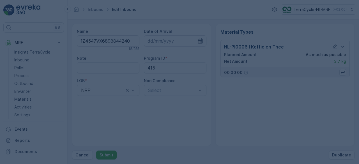
scroll to position [0, 0]
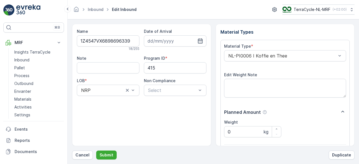
scroll to position [87, 0]
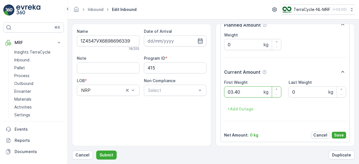
click at [96, 151] on button "Submit" at bounding box center [106, 155] width 20 height 9
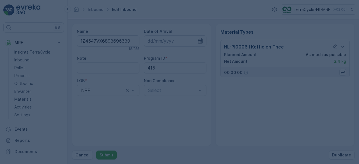
scroll to position [0, 0]
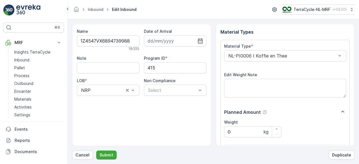
scroll to position [87, 0]
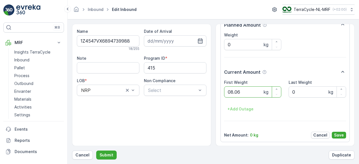
click at [96, 151] on button "Submit" at bounding box center [106, 155] width 20 height 9
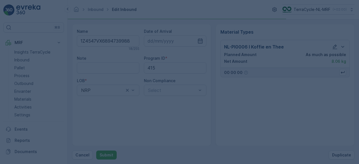
scroll to position [0, 0]
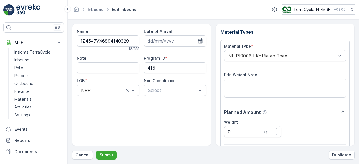
scroll to position [87, 0]
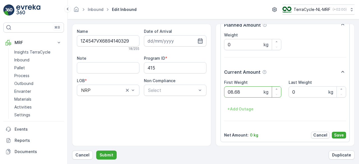
click at [96, 151] on button "Submit" at bounding box center [106, 155] width 20 height 9
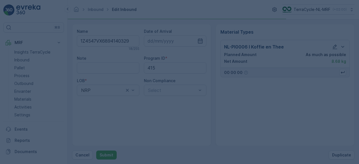
scroll to position [0, 0]
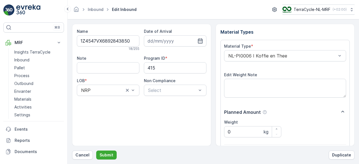
scroll to position [87, 0]
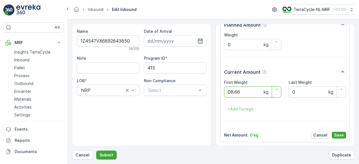
click at [96, 151] on button "Submit" at bounding box center [106, 155] width 20 height 9
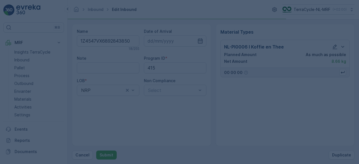
scroll to position [0, 0]
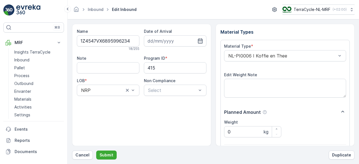
scroll to position [87, 0]
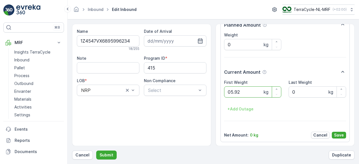
click at [96, 151] on button "Submit" at bounding box center [106, 155] width 20 height 9
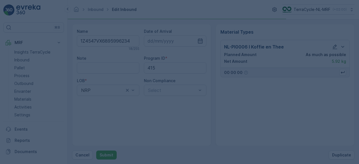
scroll to position [0, 0]
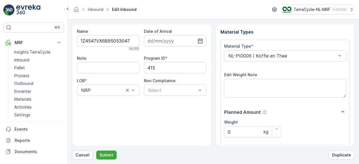
scroll to position [87, 0]
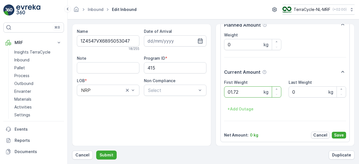
click at [96, 151] on button "Submit" at bounding box center [106, 155] width 20 height 9
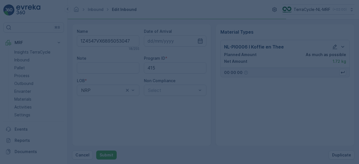
scroll to position [0, 0]
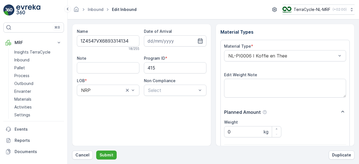
scroll to position [87, 0]
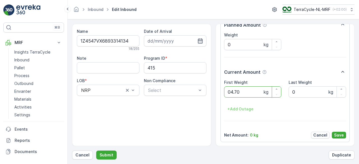
click at [96, 151] on button "Submit" at bounding box center [106, 155] width 20 height 9
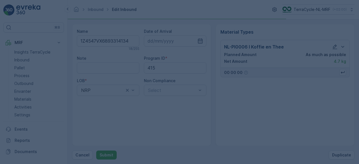
scroll to position [0, 0]
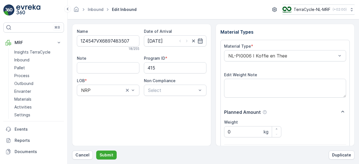
scroll to position [87, 0]
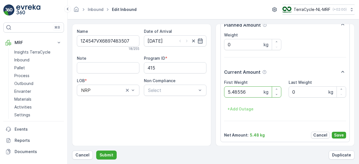
click at [96, 151] on button "Submit" at bounding box center [106, 155] width 20 height 9
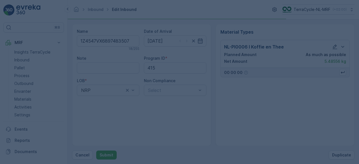
scroll to position [0, 0]
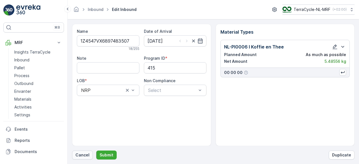
click at [86, 151] on button "Cancel" at bounding box center [82, 155] width 21 height 9
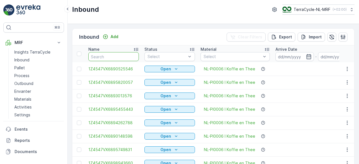
click at [115, 57] on input "text" at bounding box center [113, 56] width 51 height 9
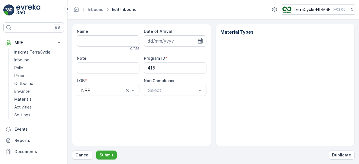
type input "1Z4547VX6897483507"
type input "31.07.2025"
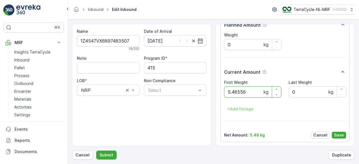
click at [96, 151] on button "Submit" at bounding box center [106, 155] width 20 height 9
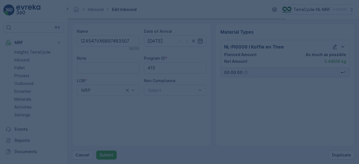
scroll to position [0, 0]
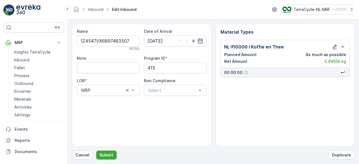
click at [82, 158] on p "Cancel" at bounding box center [83, 155] width 14 height 6
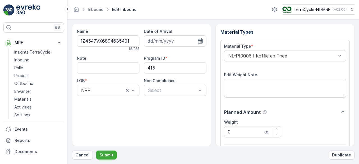
scroll to position [87, 0]
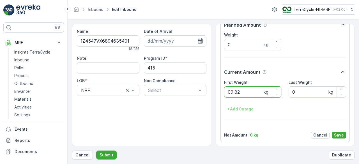
click at [96, 151] on button "Submit" at bounding box center [106, 155] width 20 height 9
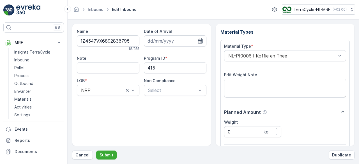
scroll to position [87, 0]
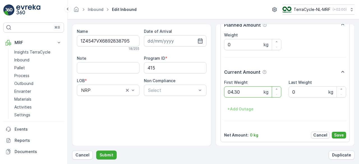
click at [96, 151] on button "Submit" at bounding box center [106, 155] width 20 height 9
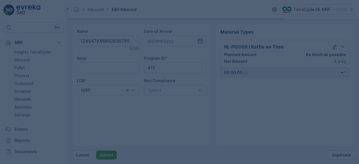
scroll to position [0, 0]
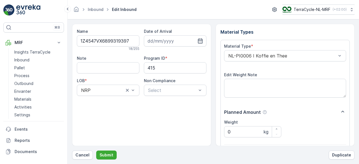
scroll to position [87, 0]
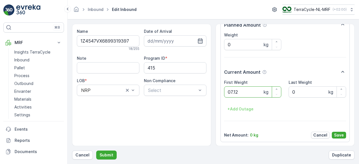
click at [96, 151] on button "Submit" at bounding box center [106, 155] width 20 height 9
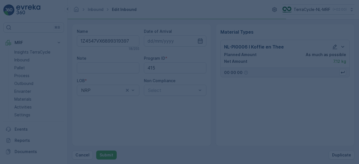
scroll to position [0, 0]
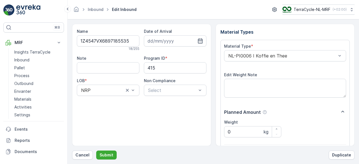
scroll to position [87, 0]
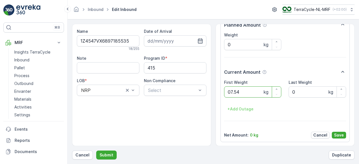
click at [96, 151] on button "Submit" at bounding box center [106, 155] width 20 height 9
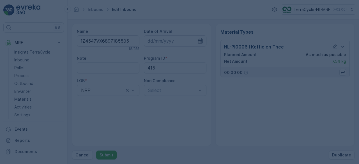
scroll to position [0, 0]
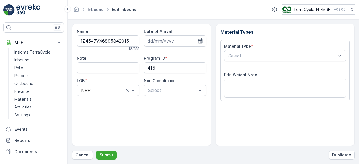
scroll to position [87, 0]
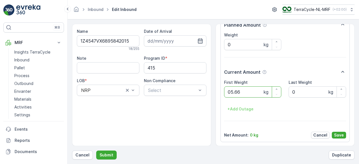
click at [96, 151] on button "Submit" at bounding box center [106, 155] width 20 height 9
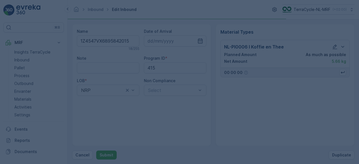
scroll to position [0, 0]
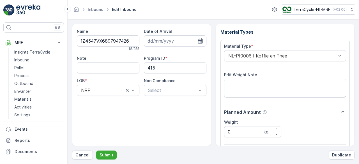
scroll to position [87, 0]
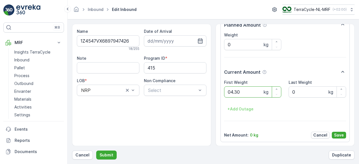
click at [96, 151] on button "Submit" at bounding box center [106, 155] width 20 height 9
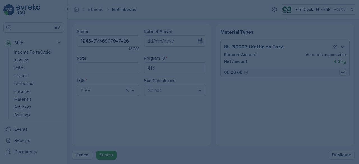
scroll to position [0, 0]
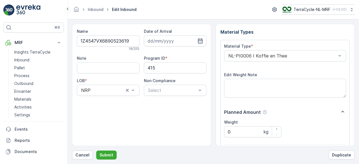
scroll to position [87, 0]
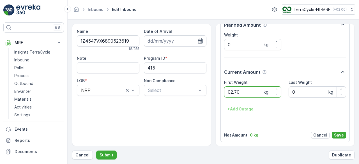
click at [96, 151] on button "Submit" at bounding box center [106, 155] width 20 height 9
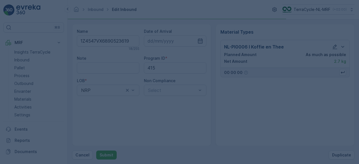
scroll to position [0, 0]
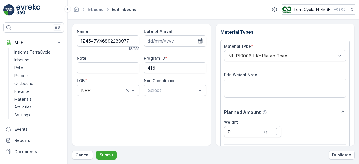
scroll to position [87, 0]
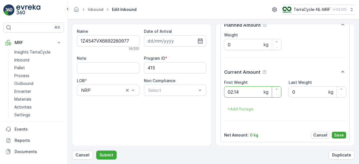
click at [96, 151] on button "Submit" at bounding box center [106, 155] width 20 height 9
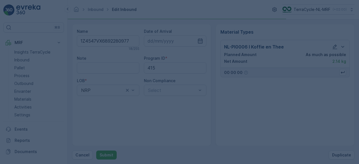
scroll to position [0, 0]
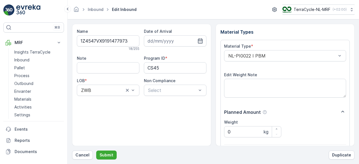
scroll to position [87, 0]
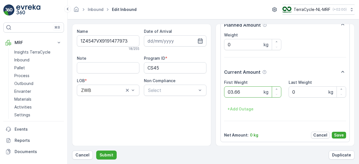
click at [96, 151] on button "Submit" at bounding box center [106, 155] width 20 height 9
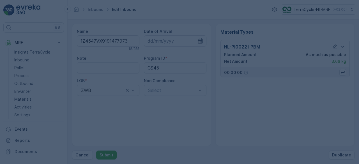
scroll to position [0, 0]
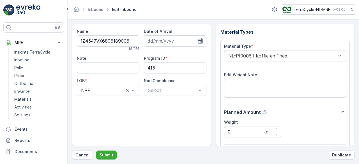
scroll to position [87, 0]
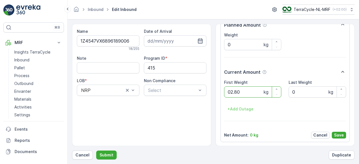
click at [96, 151] on button "Submit" at bounding box center [106, 155] width 20 height 9
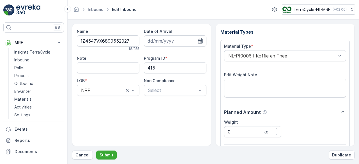
scroll to position [87, 0]
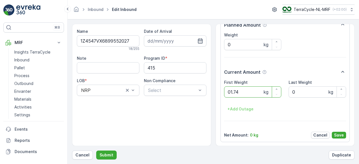
click at [96, 151] on button "Submit" at bounding box center [106, 155] width 20 height 9
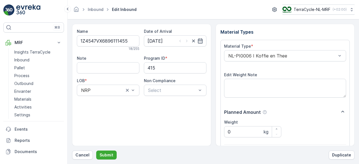
scroll to position [87, 0]
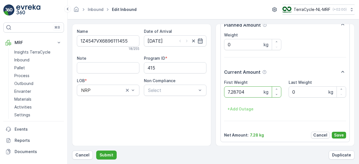
click at [96, 151] on button "Submit" at bounding box center [106, 155] width 20 height 9
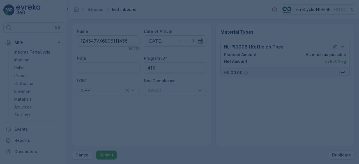
scroll to position [0, 0]
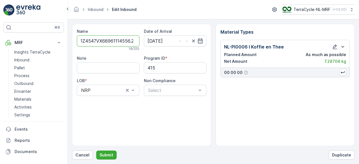
type input "1Z4547VX68961114556.22"
click at [96, 151] on button "Submit" at bounding box center [106, 155] width 20 height 9
click at [83, 154] on p "Cancel" at bounding box center [83, 155] width 14 height 6
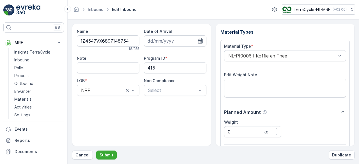
scroll to position [87, 0]
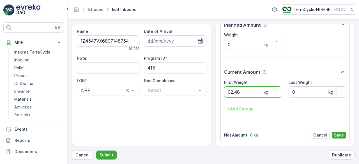
click at [96, 151] on button "Submit" at bounding box center [106, 155] width 20 height 9
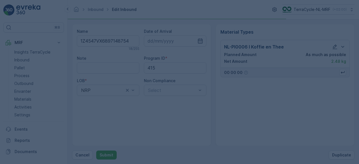
scroll to position [0, 0]
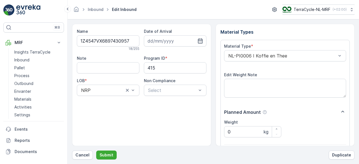
scroll to position [87, 0]
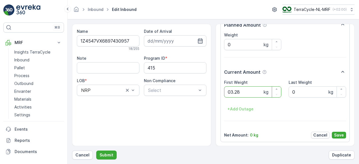
click at [96, 151] on button "Submit" at bounding box center [106, 155] width 20 height 9
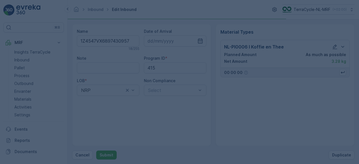
scroll to position [0, 0]
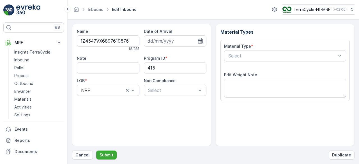
scroll to position [87, 0]
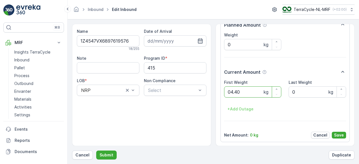
click at [96, 151] on button "Submit" at bounding box center [106, 155] width 20 height 9
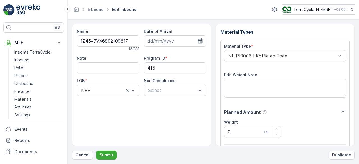
scroll to position [87, 0]
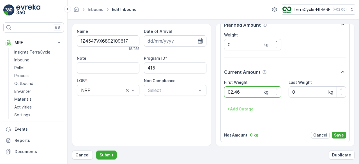
click at [96, 151] on button "Submit" at bounding box center [106, 155] width 20 height 9
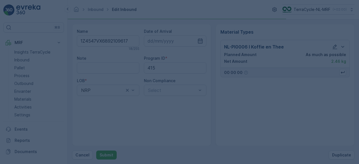
scroll to position [0, 0]
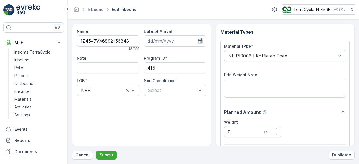
scroll to position [87, 0]
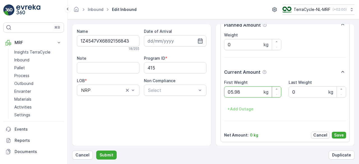
click at [96, 151] on button "Submit" at bounding box center [106, 155] width 20 height 9
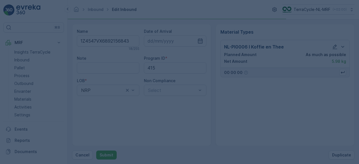
scroll to position [0, 0]
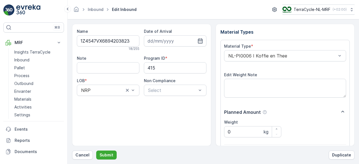
scroll to position [87, 0]
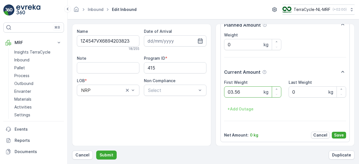
click at [96, 151] on button "Submit" at bounding box center [106, 155] width 20 height 9
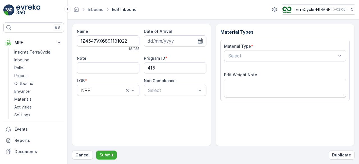
scroll to position [87, 0]
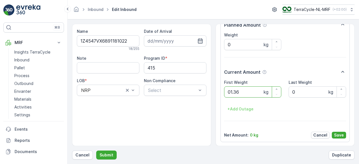
click at [96, 151] on button "Submit" at bounding box center [106, 155] width 20 height 9
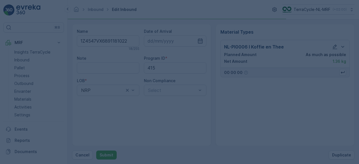
scroll to position [0, 0]
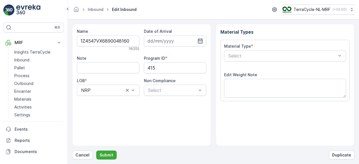
scroll to position [87, 0]
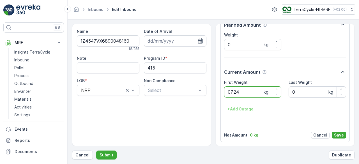
click at [96, 151] on button "Submit" at bounding box center [106, 155] width 20 height 9
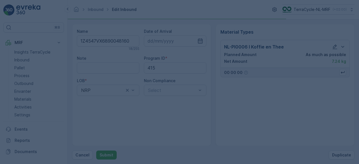
scroll to position [0, 0]
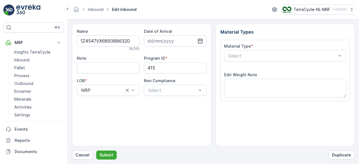
scroll to position [87, 0]
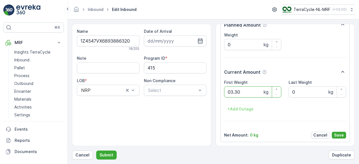
click at [96, 151] on button "Submit" at bounding box center [106, 155] width 20 height 9
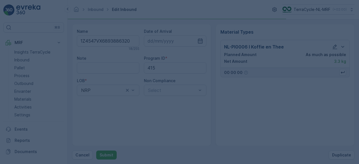
scroll to position [0, 0]
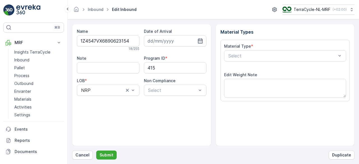
scroll to position [87, 0]
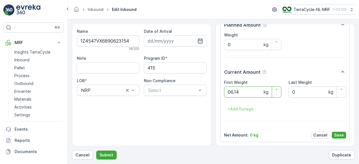
click at [96, 151] on button "Submit" at bounding box center [106, 155] width 20 height 9
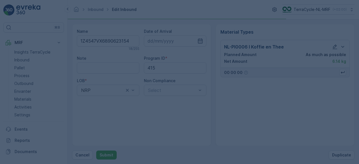
scroll to position [0, 0]
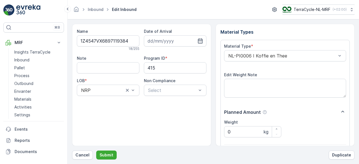
scroll to position [87, 0]
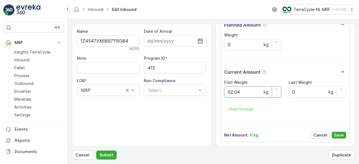
click at [96, 151] on button "Submit" at bounding box center [106, 155] width 20 height 9
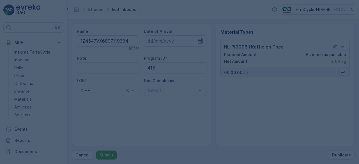
scroll to position [0, 0]
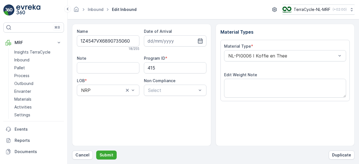
scroll to position [87, 0]
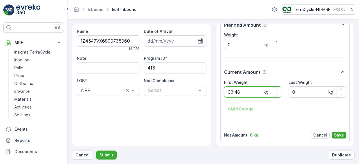
click at [96, 151] on button "Submit" at bounding box center [106, 155] width 20 height 9
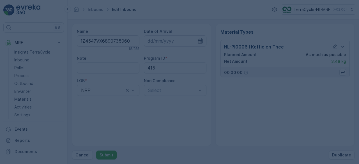
scroll to position [0, 0]
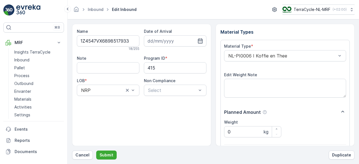
scroll to position [87, 0]
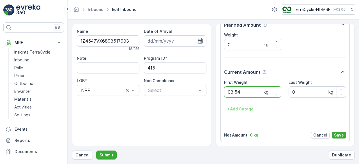
click at [96, 151] on button "Submit" at bounding box center [106, 155] width 20 height 9
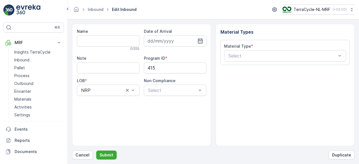
type input "1Z4547VX6892614393"
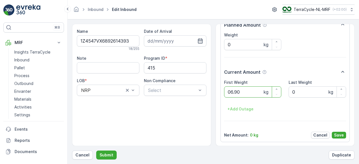
click at [96, 151] on button "Submit" at bounding box center [106, 155] width 20 height 9
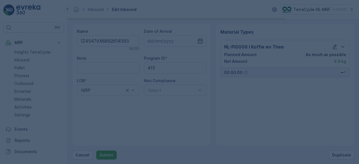
scroll to position [0, 0]
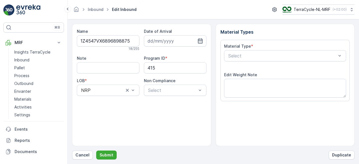
scroll to position [87, 0]
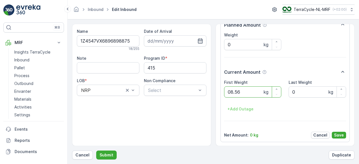
click at [96, 151] on button "Submit" at bounding box center [106, 155] width 20 height 9
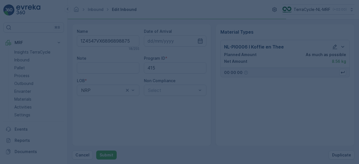
scroll to position [0, 0]
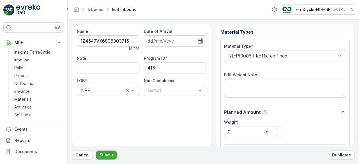
scroll to position [87, 0]
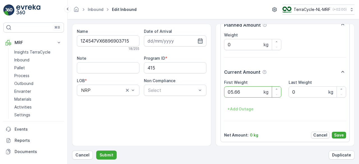
click at [96, 151] on button "Submit" at bounding box center [106, 155] width 20 height 9
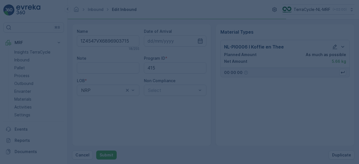
scroll to position [0, 0]
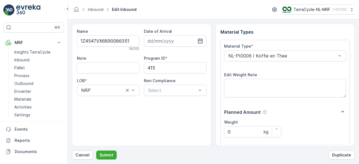
scroll to position [87, 0]
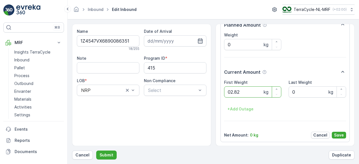
click at [96, 151] on button "Submit" at bounding box center [106, 155] width 20 height 9
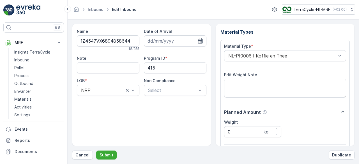
scroll to position [87, 0]
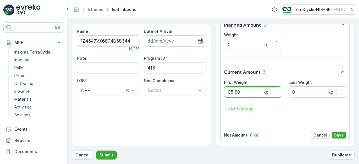
click at [96, 151] on button "Submit" at bounding box center [106, 155] width 20 height 9
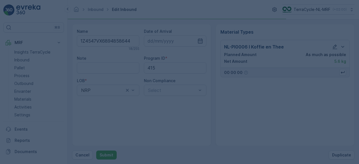
scroll to position [0, 0]
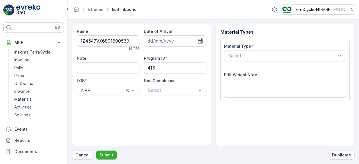
scroll to position [87, 0]
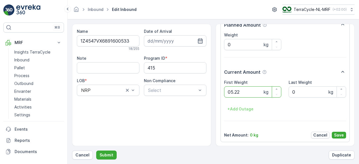
click at [96, 151] on button "Submit" at bounding box center [106, 155] width 20 height 9
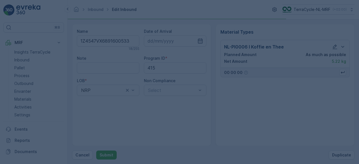
scroll to position [0, 0]
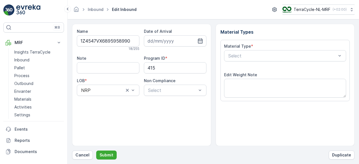
scroll to position [87, 0]
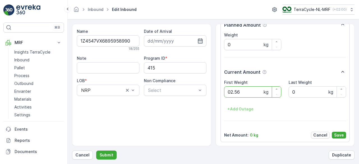
click at [96, 151] on button "Submit" at bounding box center [106, 155] width 20 height 9
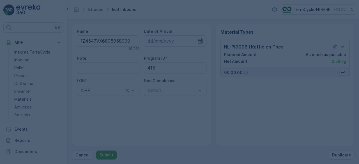
scroll to position [0, 0]
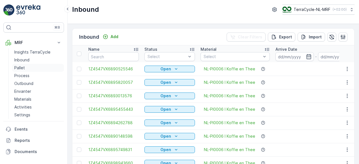
click at [22, 69] on p "Pallet" at bounding box center [19, 68] width 11 height 6
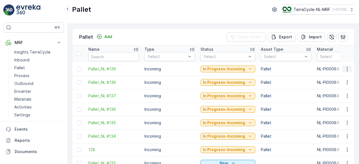
click at [346, 69] on icon "button" at bounding box center [348, 69] width 6 height 6
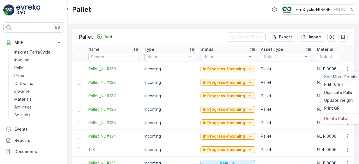
click at [339, 77] on span "See More Details" at bounding box center [341, 77] width 33 height 6
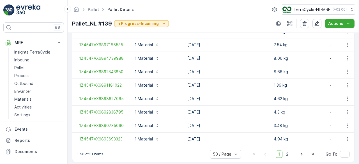
scroll to position [738, 0]
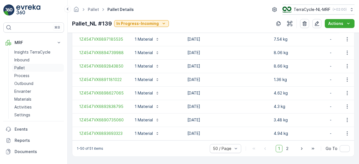
click at [22, 69] on p "Pallet" at bounding box center [19, 68] width 11 height 6
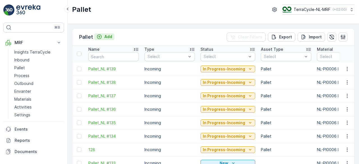
click at [107, 36] on p "Add" at bounding box center [108, 37] width 8 height 6
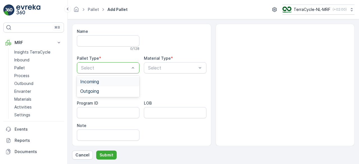
click at [125, 82] on div "Incoming" at bounding box center [108, 81] width 56 height 5
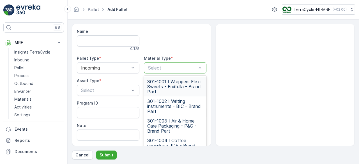
click at [180, 68] on div at bounding box center [173, 67] width 50 height 5
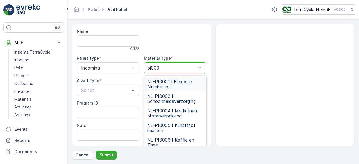
type input "pi0006"
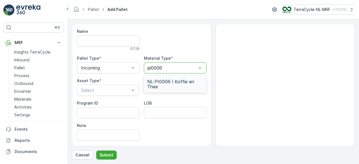
click at [176, 85] on span "NL-PI0006 I Koffie en Thee" at bounding box center [175, 84] width 56 height 10
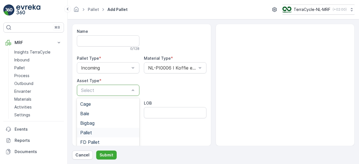
click at [85, 134] on span "Pallet" at bounding box center [86, 132] width 12 height 5
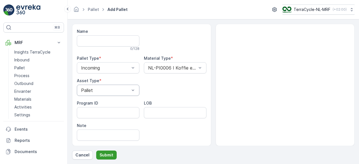
click at [109, 155] on p "Submit" at bounding box center [107, 155] width 14 height 6
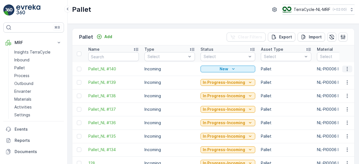
click at [347, 68] on icon "button" at bounding box center [347, 69] width 1 height 4
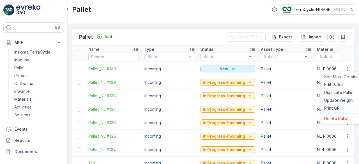
click at [331, 110] on span "Print QR" at bounding box center [332, 109] width 15 height 6
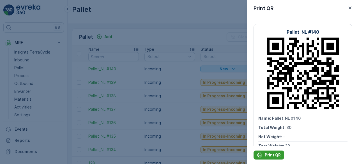
click at [270, 158] on button "Print QR" at bounding box center [269, 155] width 31 height 9
click at [182, 123] on div at bounding box center [179, 82] width 359 height 164
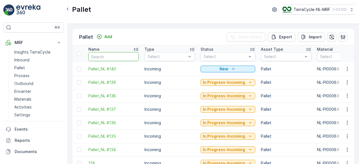
click at [118, 57] on input "text" at bounding box center [113, 56] width 51 height 9
type input "1Z4547VX6893415552"
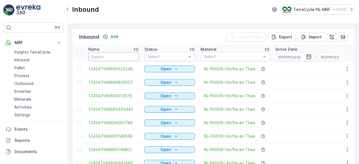
click at [117, 56] on input "text" at bounding box center [113, 56] width 51 height 9
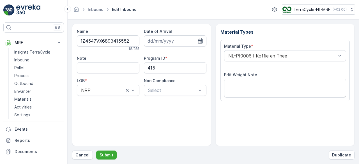
scroll to position [87, 0]
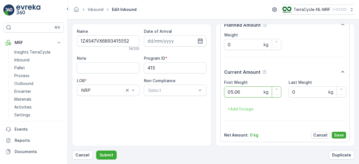
click at [96, 151] on button "Submit" at bounding box center [106, 155] width 20 height 9
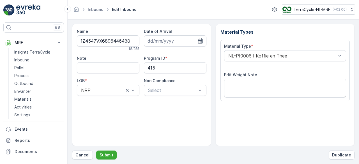
scroll to position [87, 0]
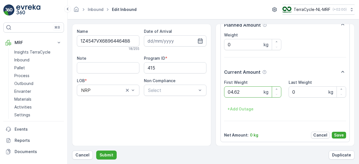
click at [96, 151] on button "Submit" at bounding box center [106, 155] width 20 height 9
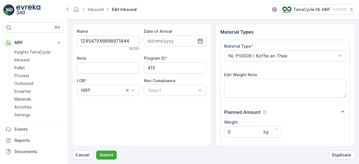
scroll to position [87, 0]
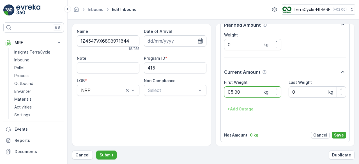
click at [96, 151] on button "Submit" at bounding box center [106, 155] width 20 height 9
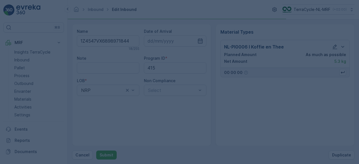
scroll to position [0, 0]
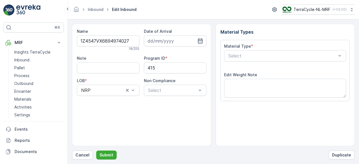
scroll to position [87, 0]
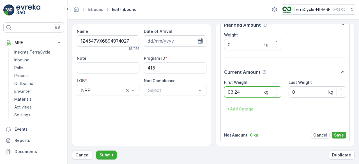
click at [96, 151] on button "Submit" at bounding box center [106, 155] width 20 height 9
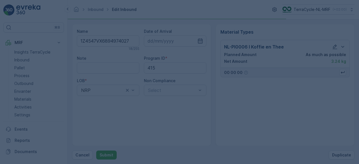
scroll to position [0, 0]
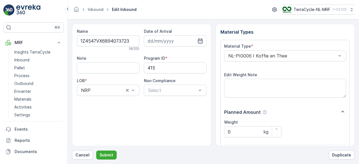
scroll to position [87, 0]
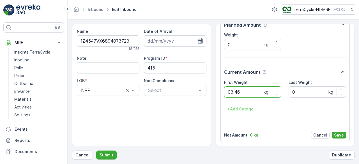
click at [96, 151] on button "Submit" at bounding box center [106, 155] width 20 height 9
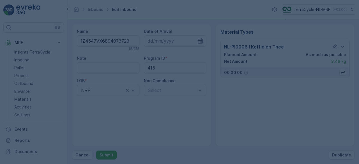
scroll to position [0, 0]
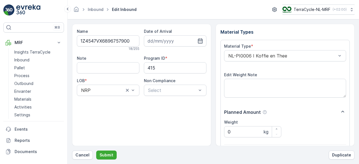
scroll to position [87, 0]
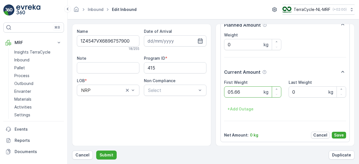
click at [96, 151] on button "Submit" at bounding box center [106, 155] width 20 height 9
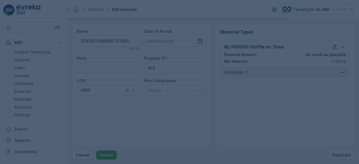
scroll to position [0, 0]
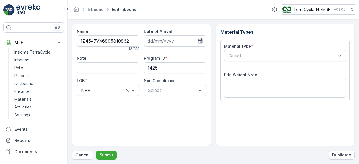
type input "18.12.2024"
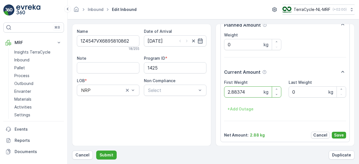
click at [96, 151] on button "Submit" at bounding box center [106, 155] width 20 height 9
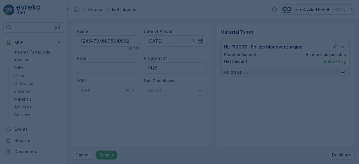
scroll to position [0, 0]
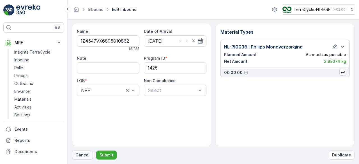
click at [83, 156] on p "Cancel" at bounding box center [83, 155] width 14 height 6
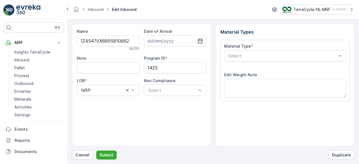
type input "18.12.2024"
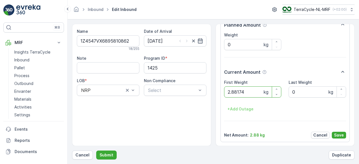
click at [96, 151] on button "Submit" at bounding box center [106, 155] width 20 height 9
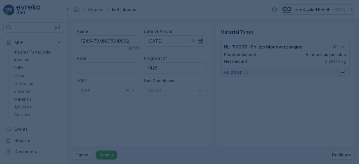
scroll to position [0, 0]
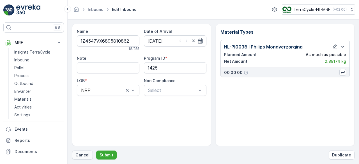
click at [84, 154] on p "Cancel" at bounding box center [83, 155] width 14 height 6
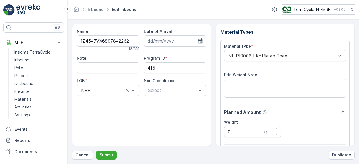
scroll to position [87, 0]
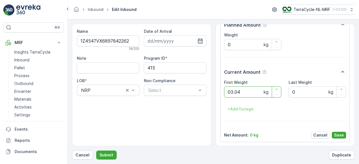
click at [96, 151] on button "Submit" at bounding box center [106, 155] width 20 height 9
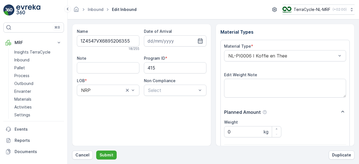
scroll to position [87, 0]
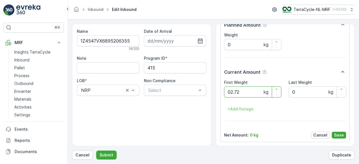
click at [96, 151] on button "Submit" at bounding box center [106, 155] width 20 height 9
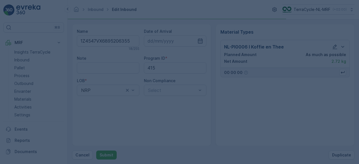
scroll to position [0, 0]
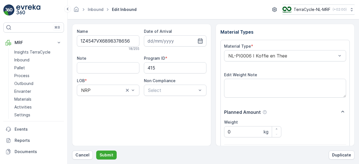
scroll to position [87, 0]
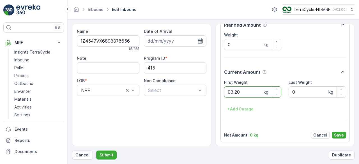
click at [96, 151] on button "Submit" at bounding box center [106, 155] width 20 height 9
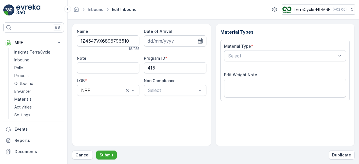
scroll to position [87, 0]
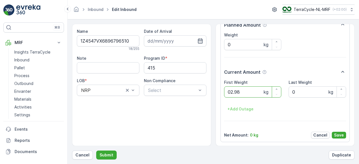
click at [96, 151] on button "Submit" at bounding box center [106, 155] width 20 height 9
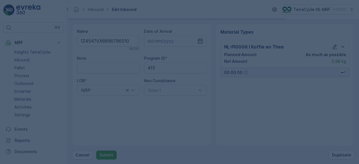
scroll to position [0, 0]
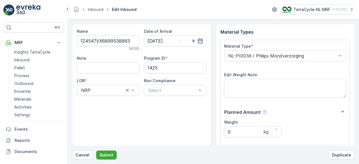
scroll to position [87, 0]
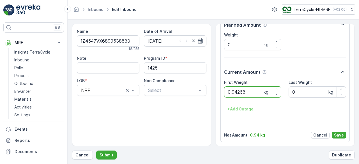
click at [96, 151] on button "Submit" at bounding box center [106, 155] width 20 height 9
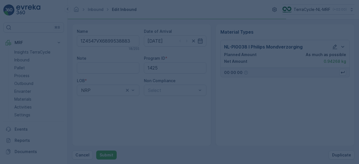
scroll to position [0, 0]
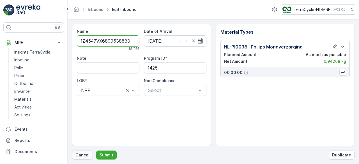
click at [85, 155] on p "Cancel" at bounding box center [83, 155] width 14 height 6
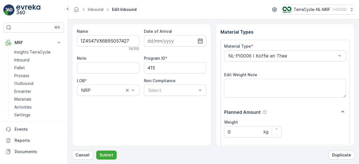
scroll to position [87, 0]
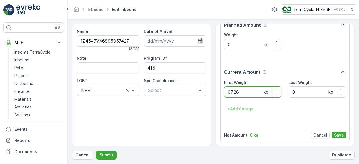
click at [96, 151] on button "Submit" at bounding box center [106, 155] width 20 height 9
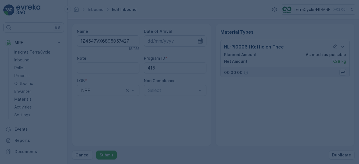
scroll to position [0, 0]
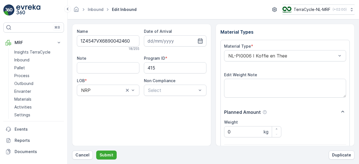
scroll to position [87, 0]
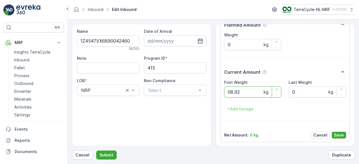
click at [96, 151] on button "Submit" at bounding box center [106, 155] width 20 height 9
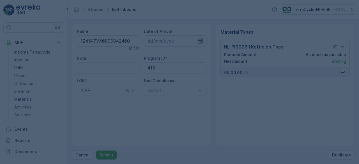
scroll to position [0, 0]
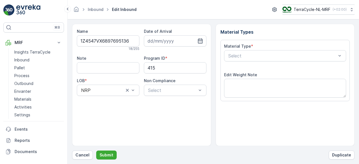
scroll to position [87, 0]
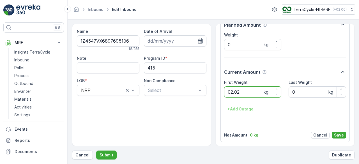
click at [96, 151] on button "Submit" at bounding box center [106, 155] width 20 height 9
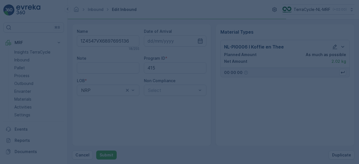
scroll to position [0, 0]
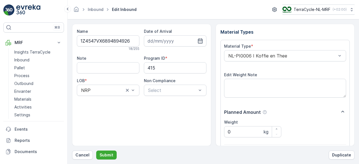
scroll to position [87, 0]
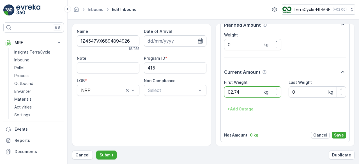
click at [96, 151] on button "Submit" at bounding box center [106, 155] width 20 height 9
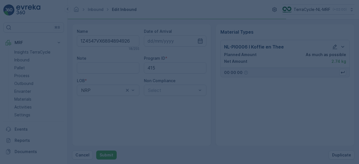
scroll to position [0, 0]
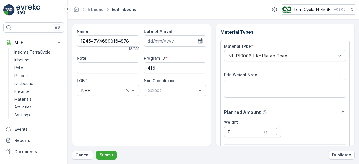
scroll to position [87, 0]
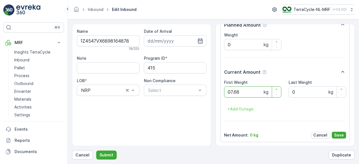
click at [96, 151] on button "Submit" at bounding box center [106, 155] width 20 height 9
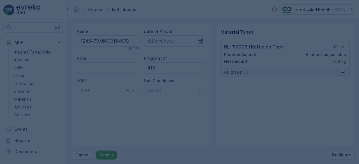
scroll to position [0, 0]
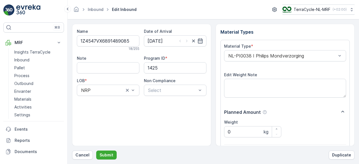
scroll to position [87, 0]
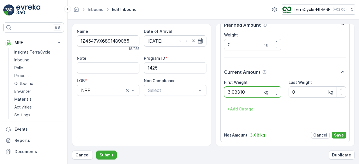
click at [96, 151] on button "Submit" at bounding box center [106, 155] width 20 height 9
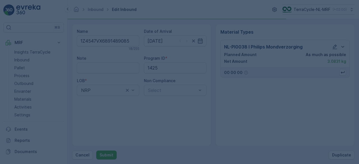
scroll to position [0, 0]
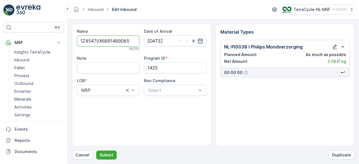
click at [85, 155] on p "Cancel" at bounding box center [83, 155] width 14 height 6
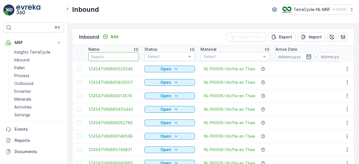
click at [123, 57] on input "text" at bounding box center [113, 56] width 51 height 9
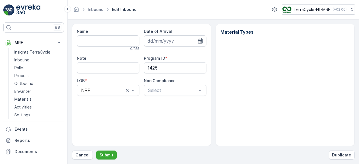
type input "1Z4547VX6891489085"
type input "18.12.2024"
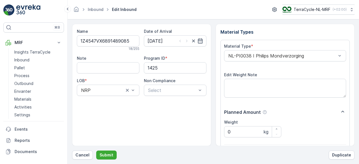
scroll to position [87, 0]
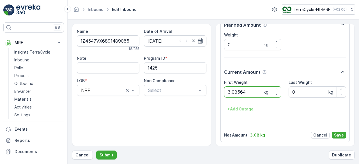
click at [96, 151] on button "Submit" at bounding box center [106, 155] width 20 height 9
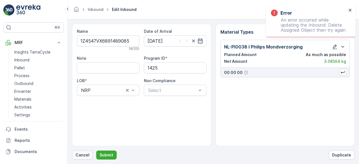
click at [83, 157] on p "Cancel" at bounding box center [83, 155] width 14 height 6
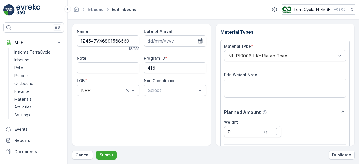
scroll to position [87, 0]
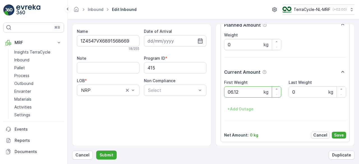
click at [96, 151] on button "Submit" at bounding box center [106, 155] width 20 height 9
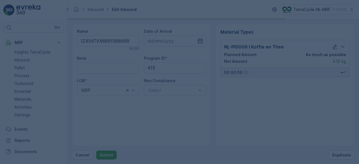
scroll to position [0, 0]
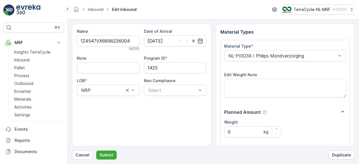
scroll to position [87, 0]
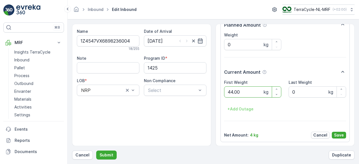
click at [96, 151] on button "Submit" at bounding box center [106, 155] width 20 height 9
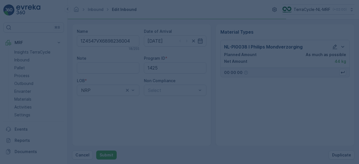
scroll to position [0, 0]
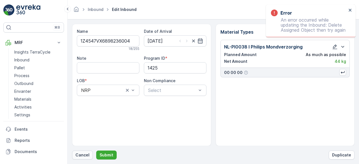
click at [86, 159] on button "Cancel" at bounding box center [82, 155] width 21 height 9
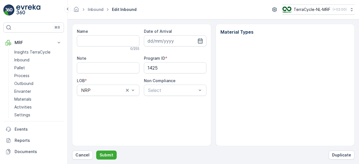
type input "1Z4547VX6898236004"
type input "12.12.2024"
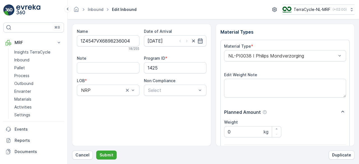
scroll to position [87, 0]
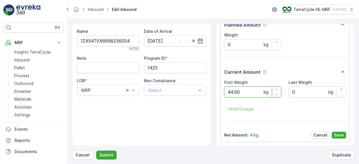
click at [96, 151] on button "Submit" at bounding box center [106, 155] width 20 height 9
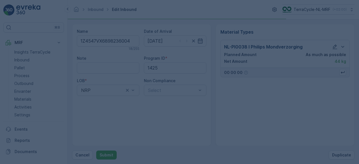
scroll to position [0, 0]
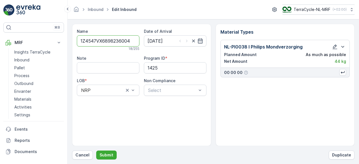
click at [86, 159] on button "Cancel" at bounding box center [82, 155] width 21 height 9
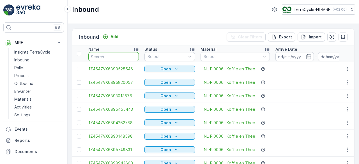
click at [112, 56] on input "text" at bounding box center [113, 56] width 51 height 9
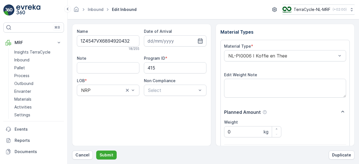
scroll to position [87, 0]
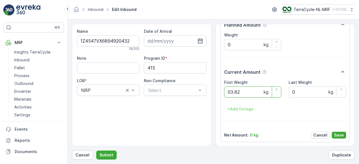
click at [96, 151] on button "Submit" at bounding box center [106, 155] width 20 height 9
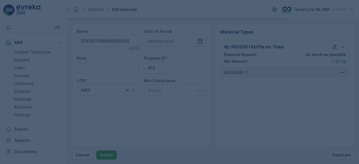
scroll to position [0, 0]
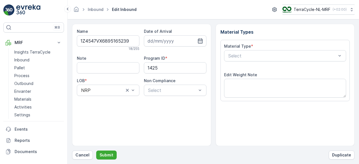
type input "18.12.2024"
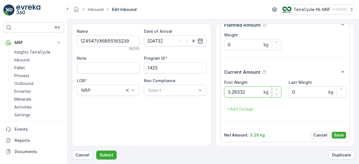
click at [96, 151] on button "Submit" at bounding box center [106, 155] width 20 height 9
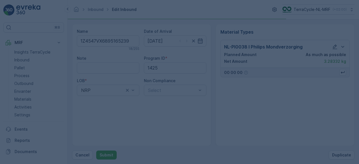
scroll to position [0, 0]
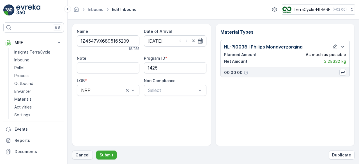
click at [86, 156] on p "Cancel" at bounding box center [83, 155] width 14 height 6
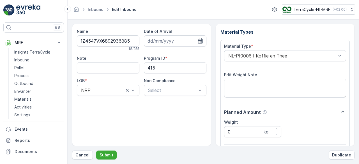
scroll to position [87, 0]
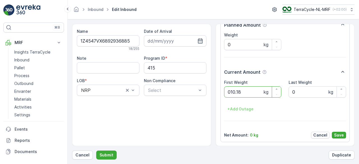
click at [96, 151] on button "Submit" at bounding box center [106, 155] width 20 height 9
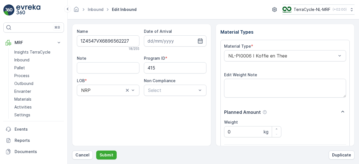
scroll to position [87, 0]
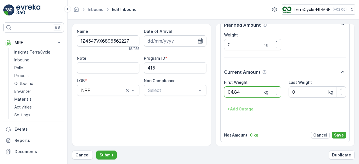
click at [96, 151] on button "Submit" at bounding box center [106, 155] width 20 height 9
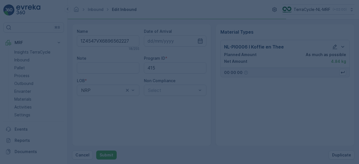
scroll to position [0, 0]
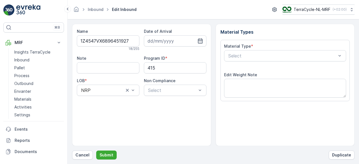
scroll to position [87, 0]
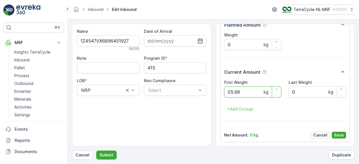
click at [96, 151] on button "Submit" at bounding box center [106, 155] width 20 height 9
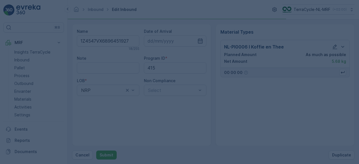
scroll to position [0, 0]
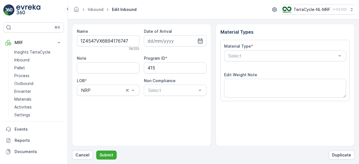
scroll to position [87, 0]
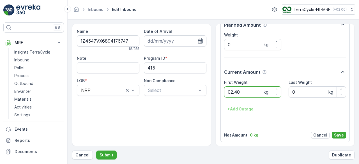
click at [96, 151] on button "Submit" at bounding box center [106, 155] width 20 height 9
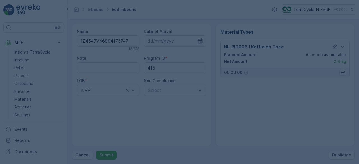
scroll to position [0, 0]
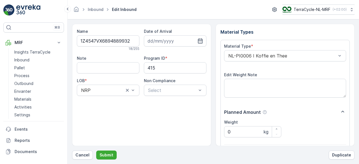
scroll to position [87, 0]
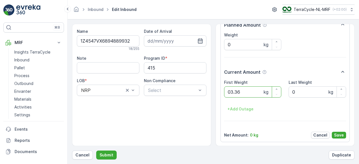
click at [96, 151] on button "Submit" at bounding box center [106, 155] width 20 height 9
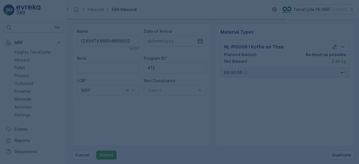
scroll to position [0, 0]
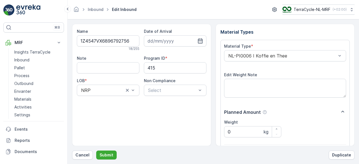
scroll to position [87, 0]
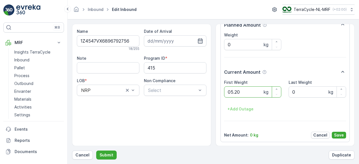
click at [96, 151] on button "Submit" at bounding box center [106, 155] width 20 height 9
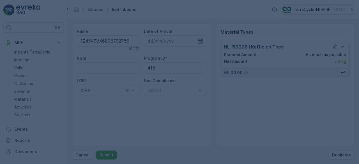
scroll to position [0, 0]
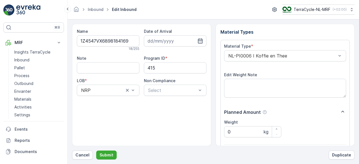
scroll to position [87, 0]
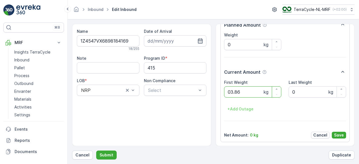
click at [96, 151] on button "Submit" at bounding box center [106, 155] width 20 height 9
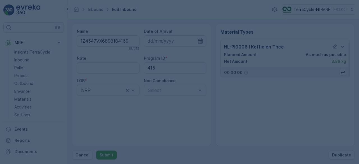
scroll to position [0, 0]
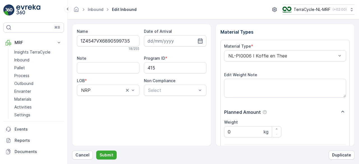
scroll to position [87, 0]
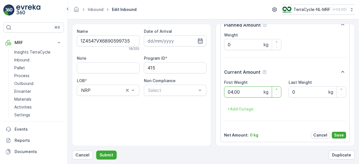
click at [96, 151] on button "Submit" at bounding box center [106, 155] width 20 height 9
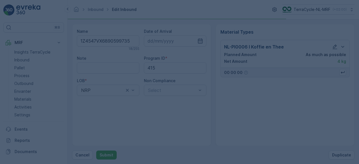
scroll to position [0, 0]
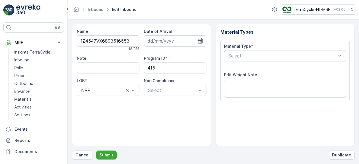
scroll to position [87, 0]
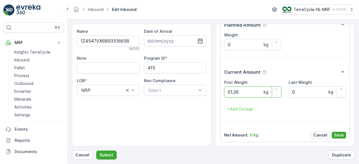
click at [96, 151] on button "Submit" at bounding box center [106, 155] width 20 height 9
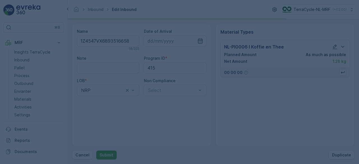
scroll to position [0, 0]
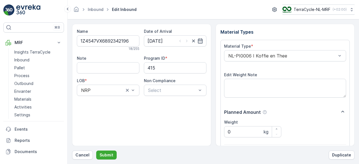
scroll to position [87, 0]
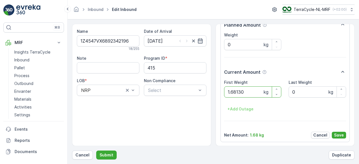
click at [96, 151] on button "Submit" at bounding box center [106, 155] width 20 height 9
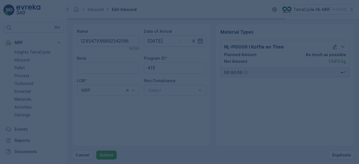
scroll to position [0, 0]
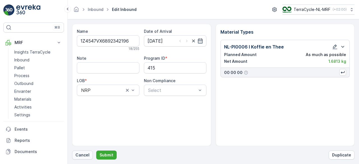
click at [83, 157] on p "Cancel" at bounding box center [83, 155] width 14 height 6
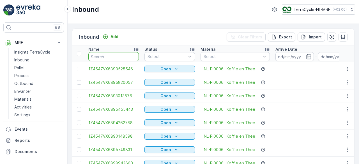
drag, startPoint x: 108, startPoint y: 50, endPoint x: 111, endPoint y: 56, distance: 6.0
click at [111, 56] on input "text" at bounding box center [113, 56] width 51 height 9
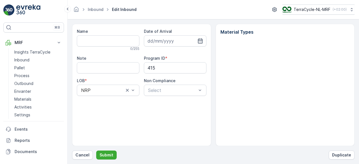
type input "1Z4547VX6892342196"
type input "05.08.2025"
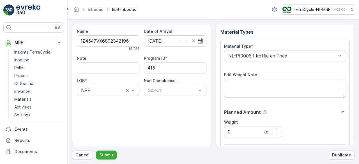
scroll to position [87, 0]
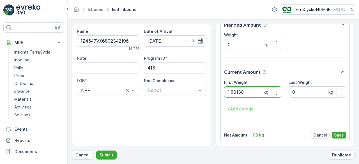
click at [96, 151] on button "Submit" at bounding box center [106, 155] width 20 height 9
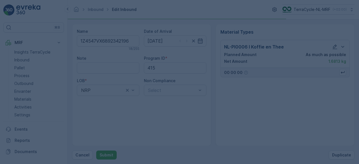
scroll to position [0, 0]
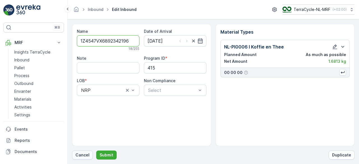
click at [77, 154] on p "Cancel" at bounding box center [83, 155] width 14 height 6
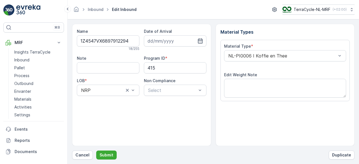
scroll to position [87, 0]
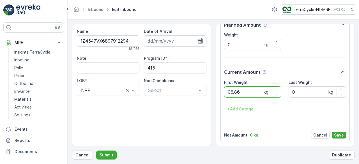
click at [96, 151] on button "Submit" at bounding box center [106, 155] width 20 height 9
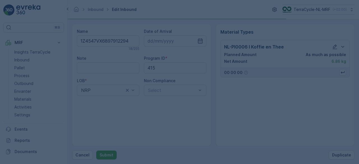
scroll to position [0, 0]
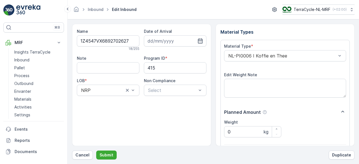
scroll to position [87, 0]
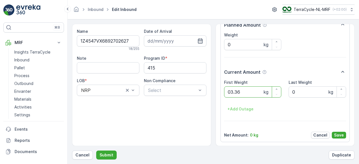
click at [96, 151] on button "Submit" at bounding box center [106, 155] width 20 height 9
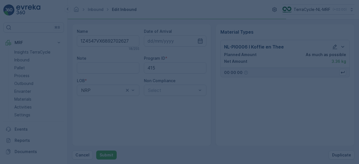
scroll to position [0, 0]
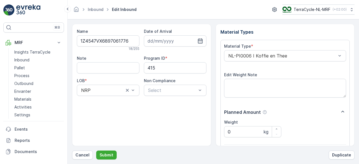
scroll to position [87, 0]
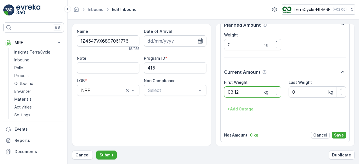
click at [96, 151] on button "Submit" at bounding box center [106, 155] width 20 height 9
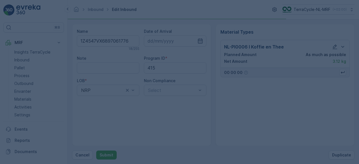
scroll to position [0, 0]
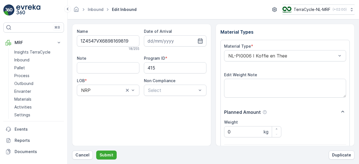
scroll to position [87, 0]
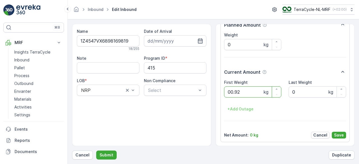
click at [96, 151] on button "Submit" at bounding box center [106, 155] width 20 height 9
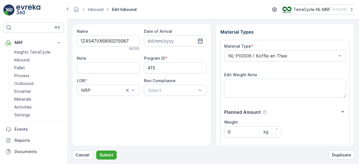
scroll to position [87, 0]
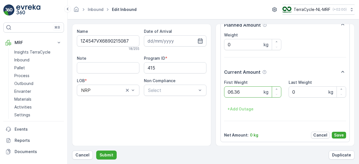
click at [96, 151] on button "Submit" at bounding box center [106, 155] width 20 height 9
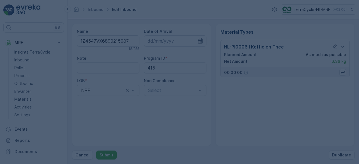
scroll to position [0, 0]
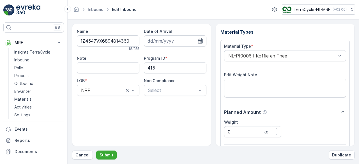
scroll to position [87, 0]
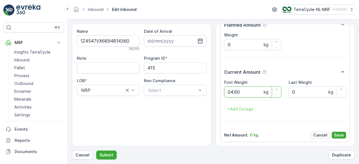
click at [96, 151] on button "Submit" at bounding box center [106, 155] width 20 height 9
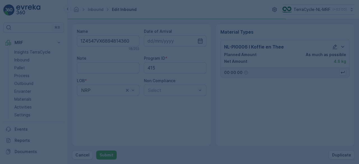
scroll to position [0, 0]
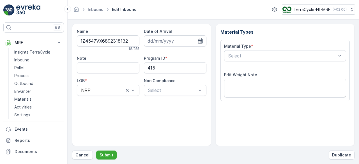
scroll to position [87, 0]
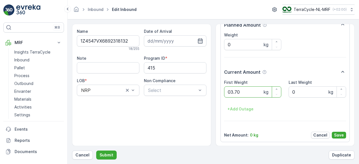
click at [96, 151] on button "Submit" at bounding box center [106, 155] width 20 height 9
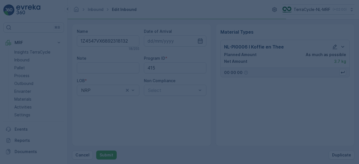
scroll to position [0, 0]
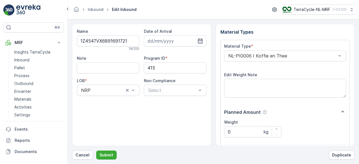
scroll to position [87, 0]
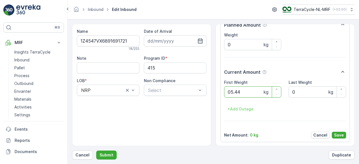
click at [96, 151] on button "Submit" at bounding box center [106, 155] width 20 height 9
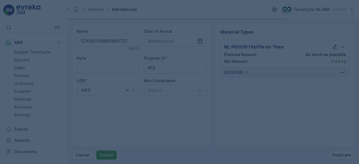
scroll to position [0, 0]
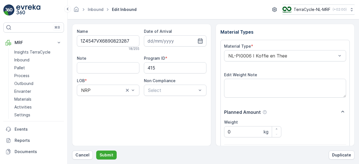
scroll to position [87, 0]
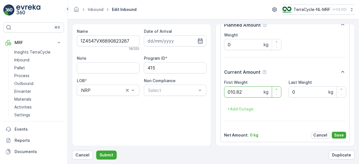
click at [96, 151] on button "Submit" at bounding box center [106, 155] width 20 height 9
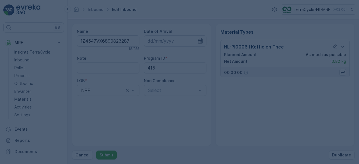
scroll to position [0, 0]
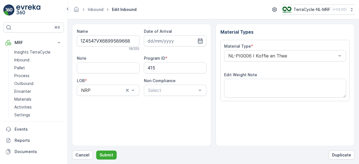
scroll to position [87, 0]
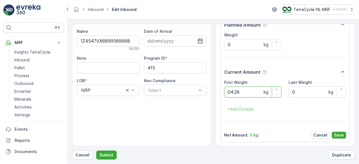
click at [96, 151] on button "Submit" at bounding box center [106, 155] width 20 height 9
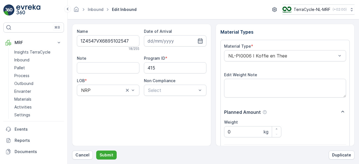
scroll to position [87, 0]
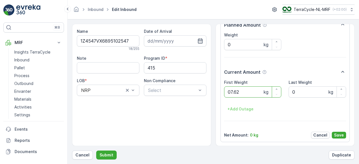
click at [96, 151] on button "Submit" at bounding box center [106, 155] width 20 height 9
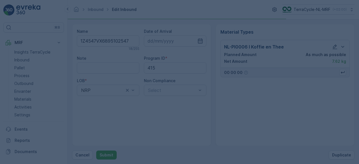
scroll to position [0, 0]
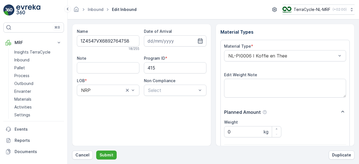
scroll to position [87, 0]
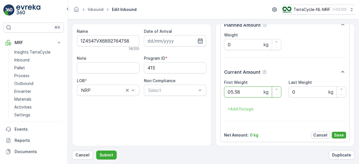
click at [96, 151] on button "Submit" at bounding box center [106, 155] width 20 height 9
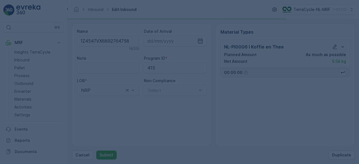
scroll to position [0, 0]
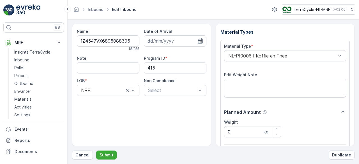
scroll to position [87, 0]
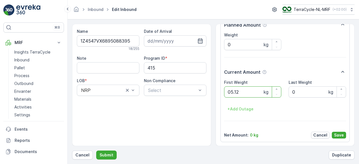
click at [96, 151] on button "Submit" at bounding box center [106, 155] width 20 height 9
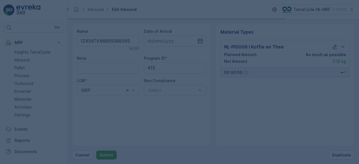
scroll to position [0, 0]
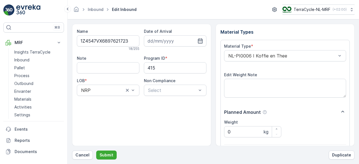
scroll to position [87, 0]
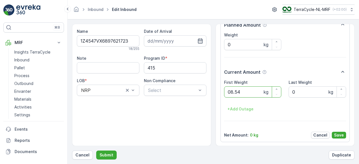
click at [96, 151] on button "Submit" at bounding box center [106, 155] width 20 height 9
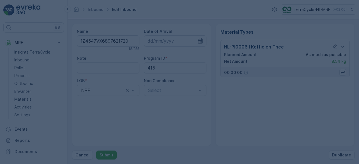
scroll to position [0, 0]
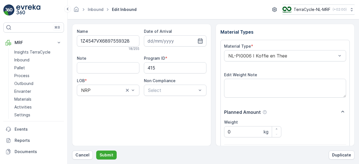
scroll to position [87, 0]
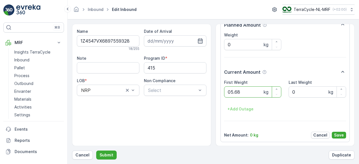
click at [96, 151] on button "Submit" at bounding box center [106, 155] width 20 height 9
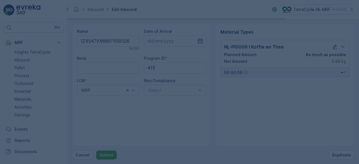
scroll to position [0, 0]
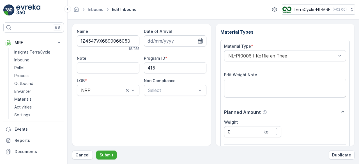
scroll to position [87, 0]
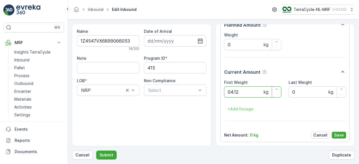
click at [96, 151] on button "Submit" at bounding box center [106, 155] width 20 height 9
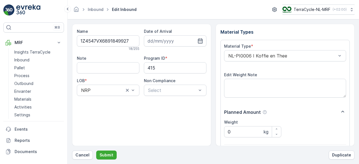
scroll to position [87, 0]
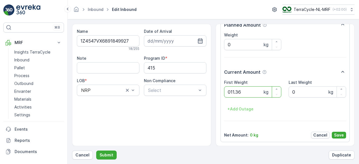
click at [96, 151] on button "Submit" at bounding box center [106, 155] width 20 height 9
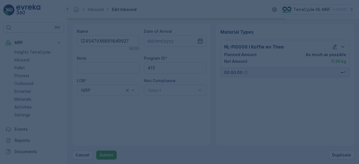
scroll to position [0, 0]
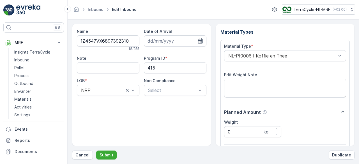
scroll to position [87, 0]
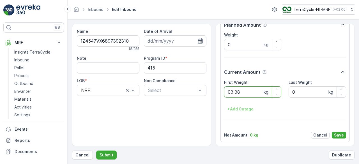
click at [96, 151] on button "Submit" at bounding box center [106, 155] width 20 height 9
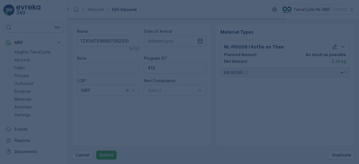
scroll to position [0, 0]
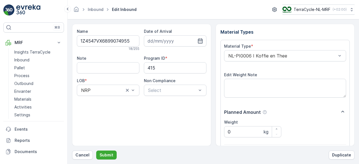
scroll to position [87, 0]
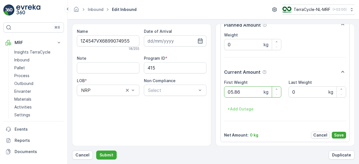
click at [96, 151] on button "Submit" at bounding box center [106, 155] width 20 height 9
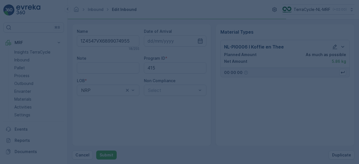
scroll to position [0, 0]
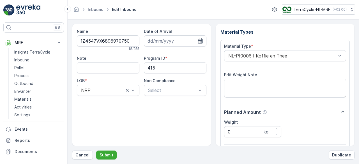
scroll to position [87, 0]
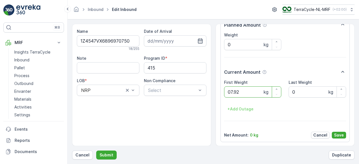
click at [96, 151] on button "Submit" at bounding box center [106, 155] width 20 height 9
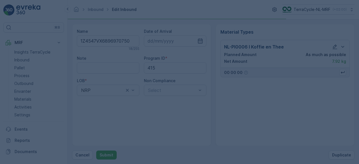
scroll to position [0, 0]
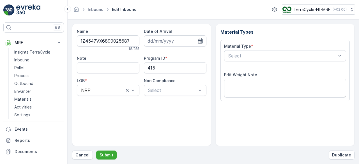
scroll to position [87, 0]
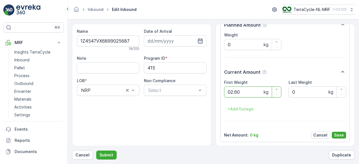
click at [96, 151] on button "Submit" at bounding box center [106, 155] width 20 height 9
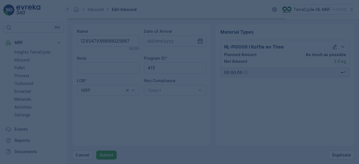
scroll to position [0, 0]
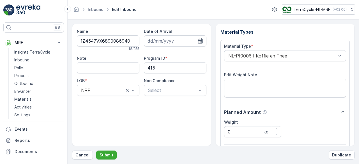
scroll to position [87, 0]
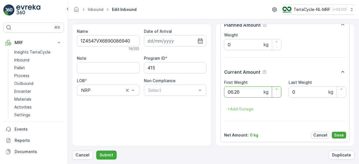
click at [96, 151] on button "Submit" at bounding box center [106, 155] width 20 height 9
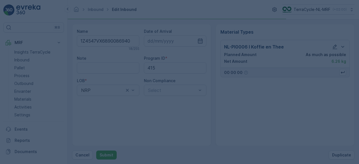
scroll to position [0, 0]
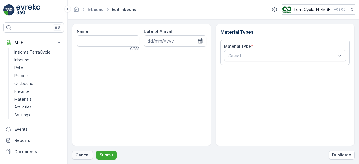
click at [85, 158] on p "Cancel" at bounding box center [83, 155] width 14 height 6
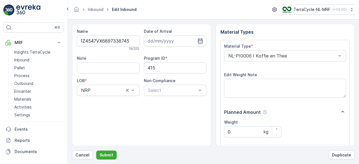
scroll to position [87, 0]
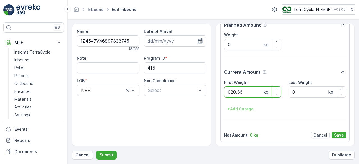
click at [96, 151] on button "Submit" at bounding box center [106, 155] width 20 height 9
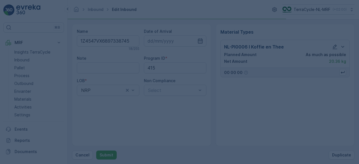
scroll to position [0, 0]
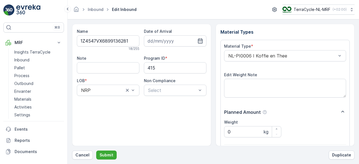
scroll to position [87, 0]
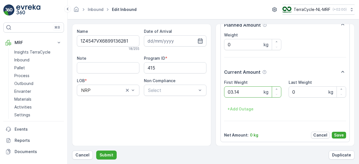
click at [96, 151] on button "Submit" at bounding box center [106, 155] width 20 height 9
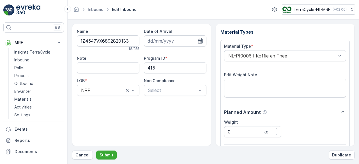
scroll to position [87, 0]
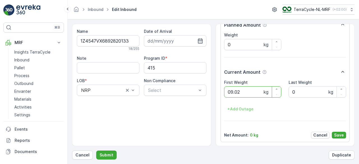
click at [96, 151] on button "Submit" at bounding box center [106, 155] width 20 height 9
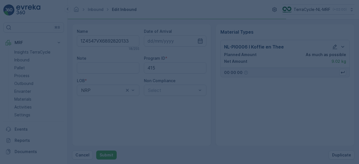
scroll to position [0, 0]
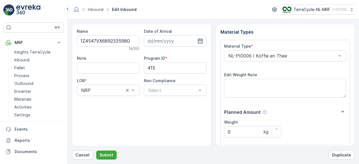
scroll to position [87, 0]
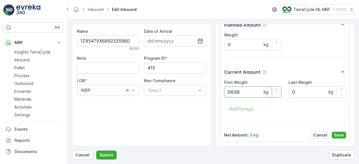
click at [96, 151] on button "Submit" at bounding box center [106, 155] width 20 height 9
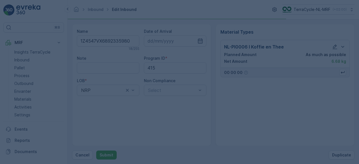
scroll to position [0, 0]
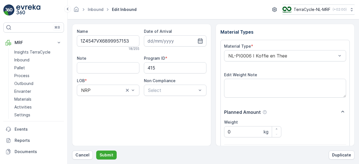
scroll to position [87, 0]
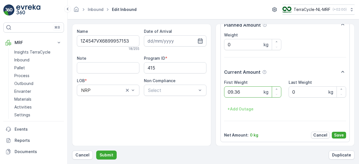
click at [96, 151] on button "Submit" at bounding box center [106, 155] width 20 height 9
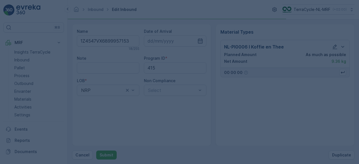
scroll to position [0, 0]
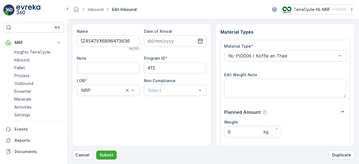
scroll to position [87, 0]
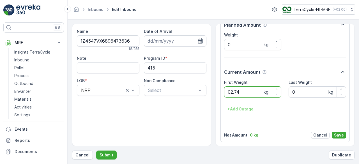
click at [96, 151] on button "Submit" at bounding box center [106, 155] width 20 height 9
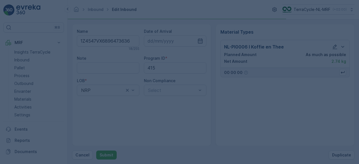
scroll to position [0, 0]
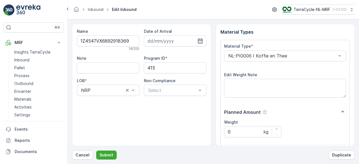
scroll to position [87, 0]
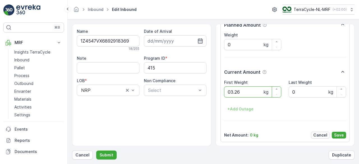
click at [96, 151] on button "Submit" at bounding box center [106, 155] width 20 height 9
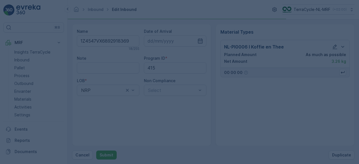
scroll to position [0, 0]
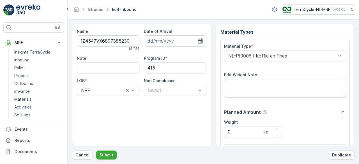
scroll to position [87, 0]
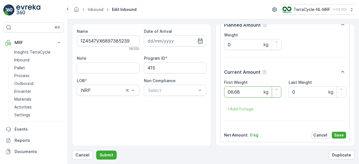
click at [96, 151] on button "Submit" at bounding box center [106, 155] width 20 height 9
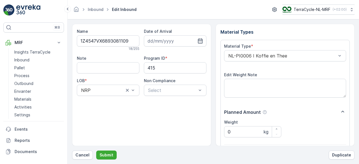
scroll to position [87, 0]
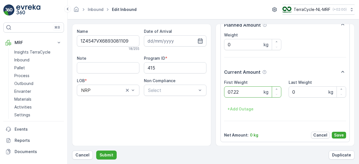
click at [96, 151] on button "Submit" at bounding box center [106, 155] width 20 height 9
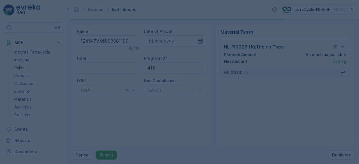
scroll to position [0, 0]
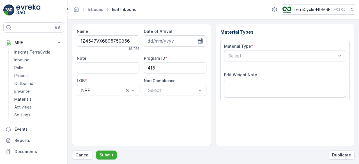
scroll to position [87, 0]
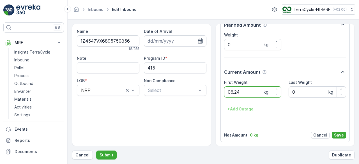
click at [96, 151] on button "Submit" at bounding box center [106, 155] width 20 height 9
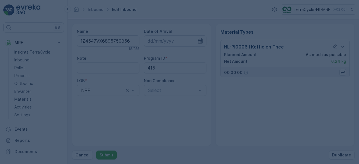
scroll to position [0, 0]
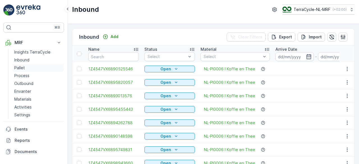
click at [23, 65] on p "Pallet" at bounding box center [19, 68] width 11 height 6
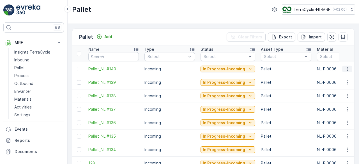
click at [346, 70] on icon "button" at bounding box center [348, 69] width 6 height 6
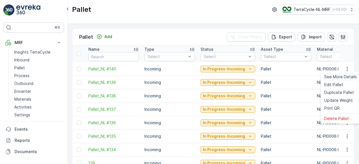
click at [343, 76] on span "See More Details" at bounding box center [341, 77] width 33 height 6
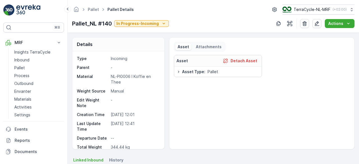
click at [226, 124] on div "Asset Detach Asset Asset Type : Pallet" at bounding box center [262, 100] width 176 height 90
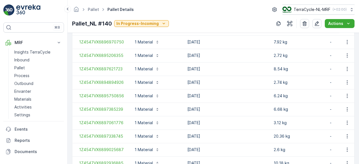
scroll to position [738, 0]
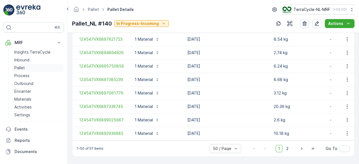
click at [23, 67] on p "Pallet" at bounding box center [19, 68] width 11 height 6
